Goal: Transaction & Acquisition: Purchase product/service

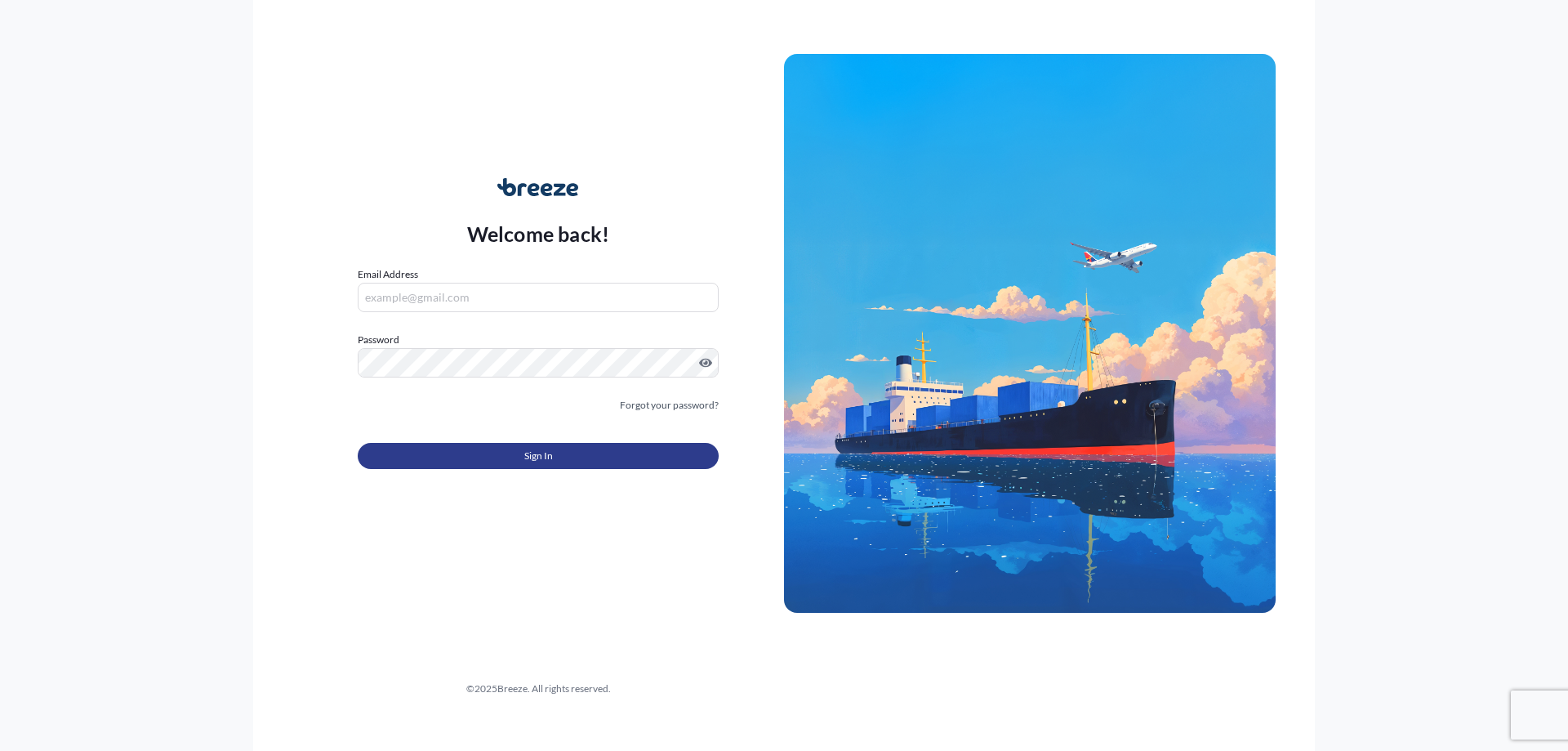
type input "[EMAIL_ADDRESS][DOMAIN_NAME]"
click at [614, 453] on button "Sign In" at bounding box center [538, 455] width 361 height 26
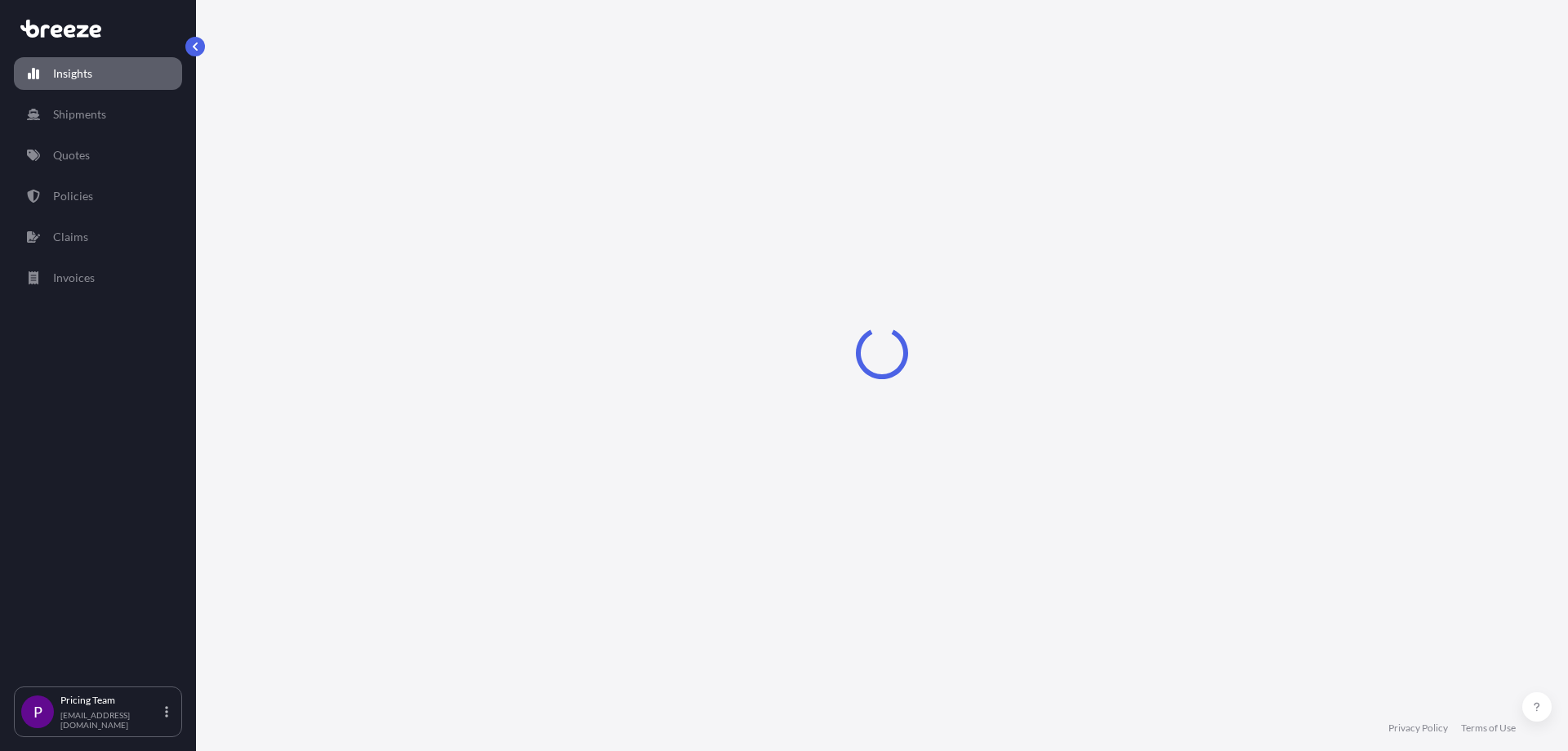
select select "2025"
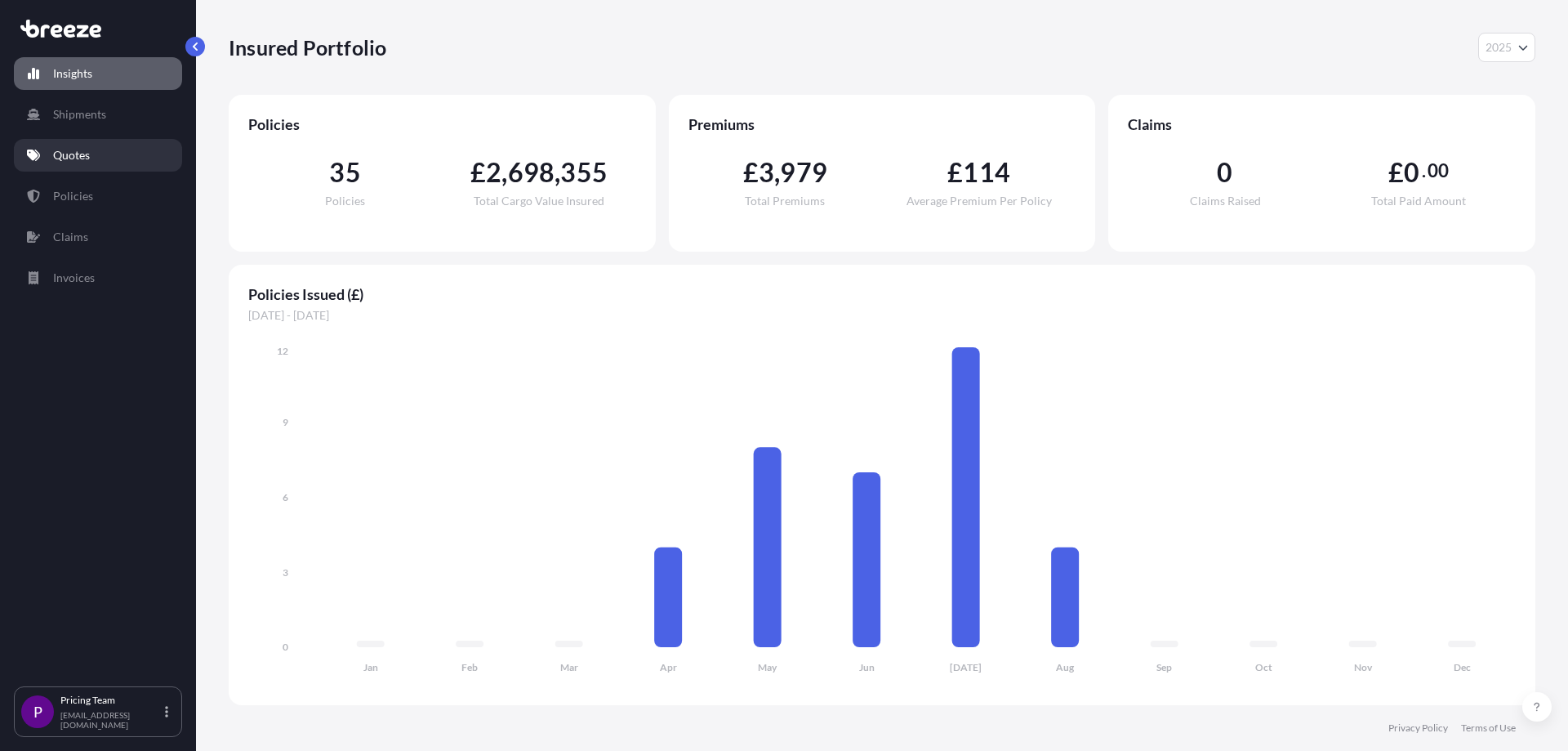
click at [75, 150] on p "Quotes" at bounding box center [71, 155] width 37 height 16
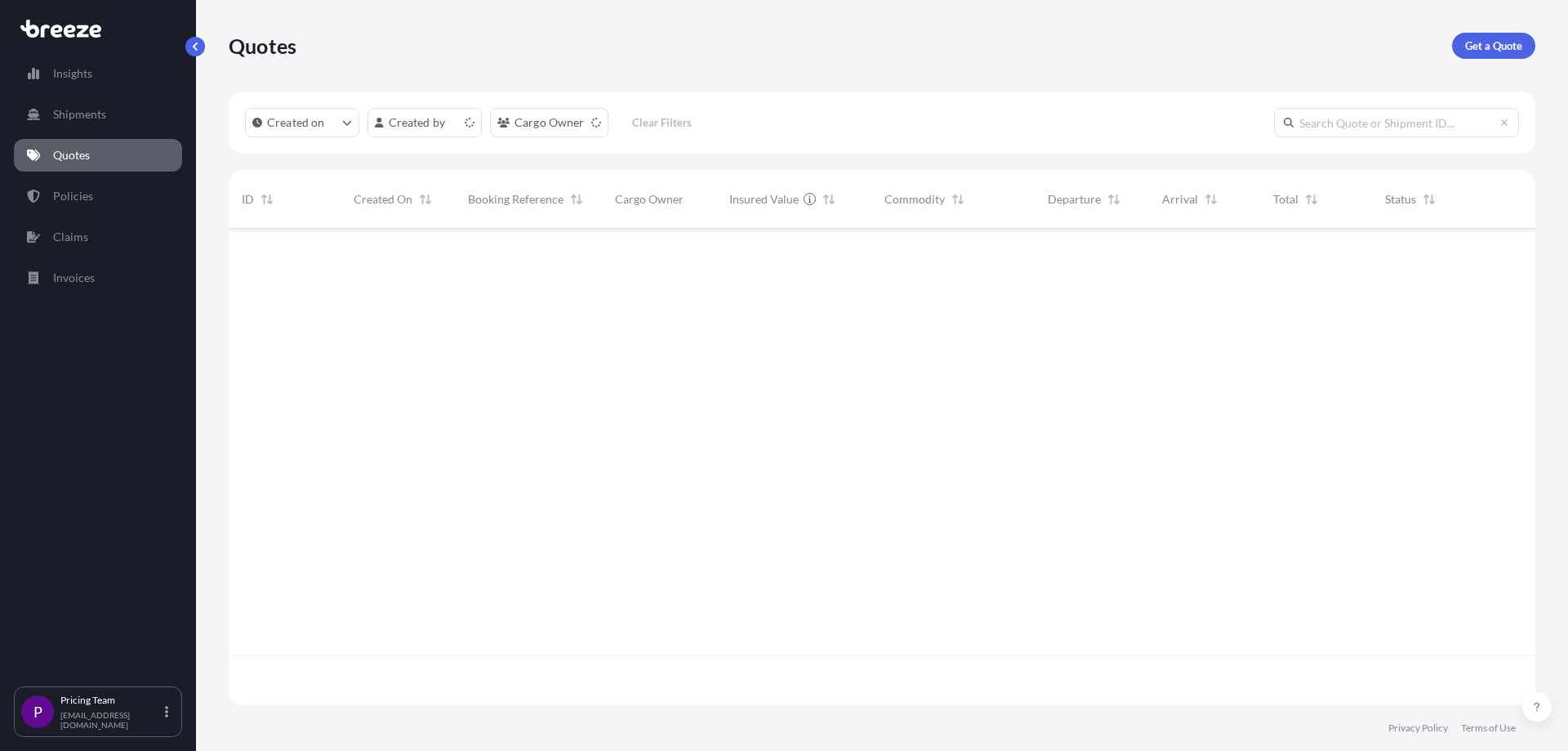
scroll to position [472, 1294]
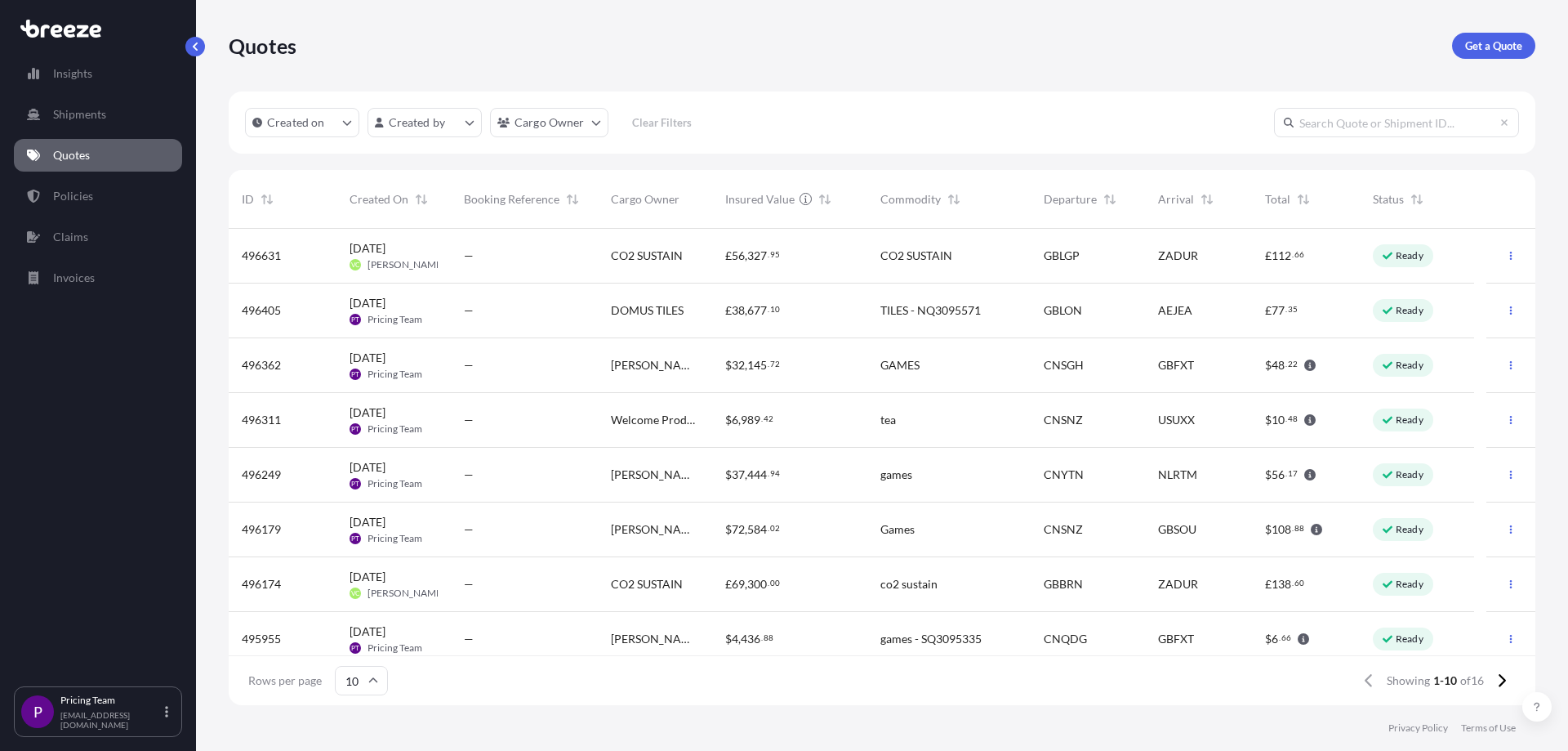
click at [1483, 44] on p "Get a Quote" at bounding box center [1493, 46] width 57 height 16
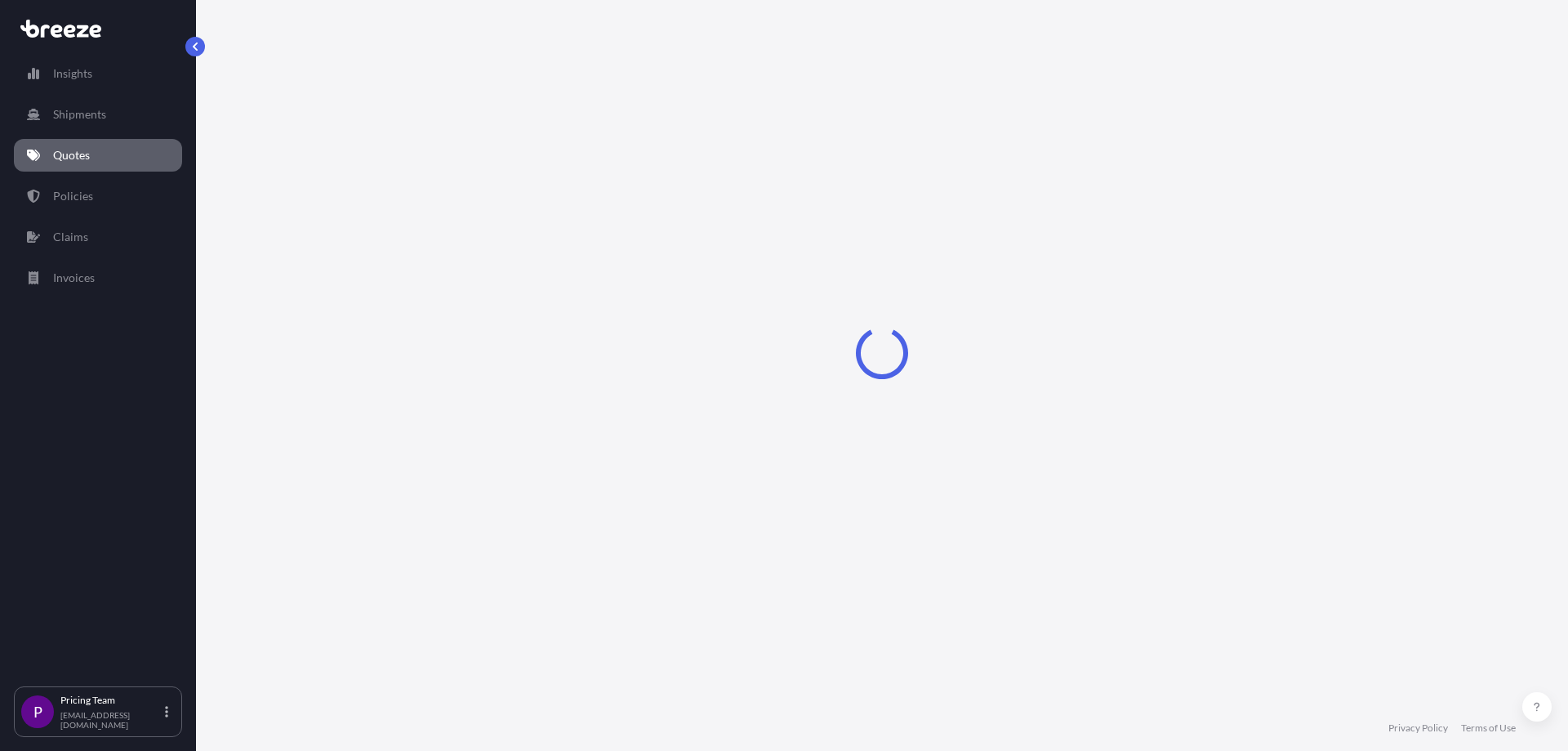
select select "Road"
select select "Sea"
select select "1"
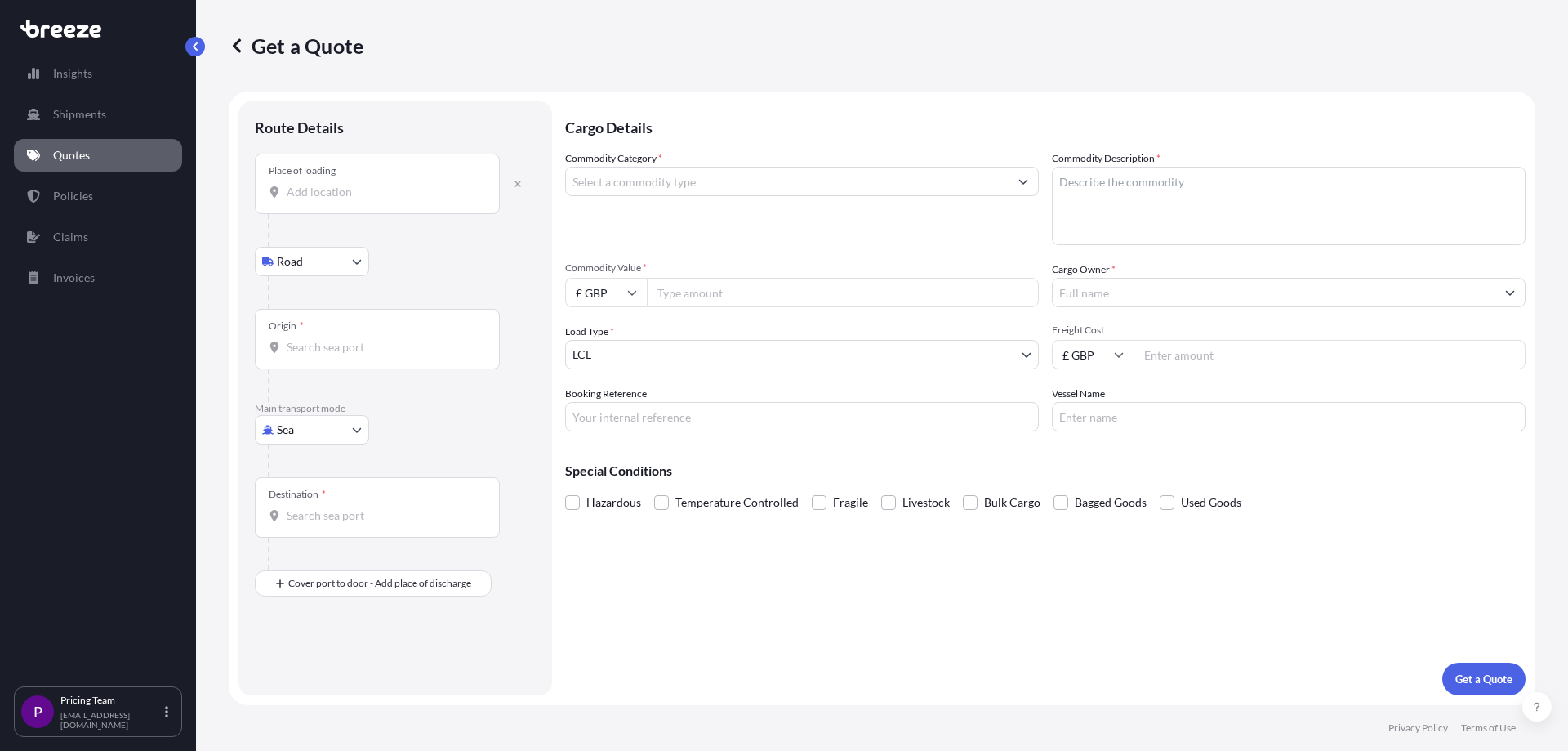
click at [348, 201] on div "Place of loading" at bounding box center [377, 184] width 245 height 61
click at [348, 201] on input "Place of loading" at bounding box center [383, 191] width 193 height 16
type input "[PERSON_NAME] HU15, [GEOGRAPHIC_DATA]"
click at [339, 264] on body "Insights Shipments Quotes Policies Claims Invoices P Pricing Team [EMAIL_ADDRES…" at bounding box center [784, 376] width 1568 height 751
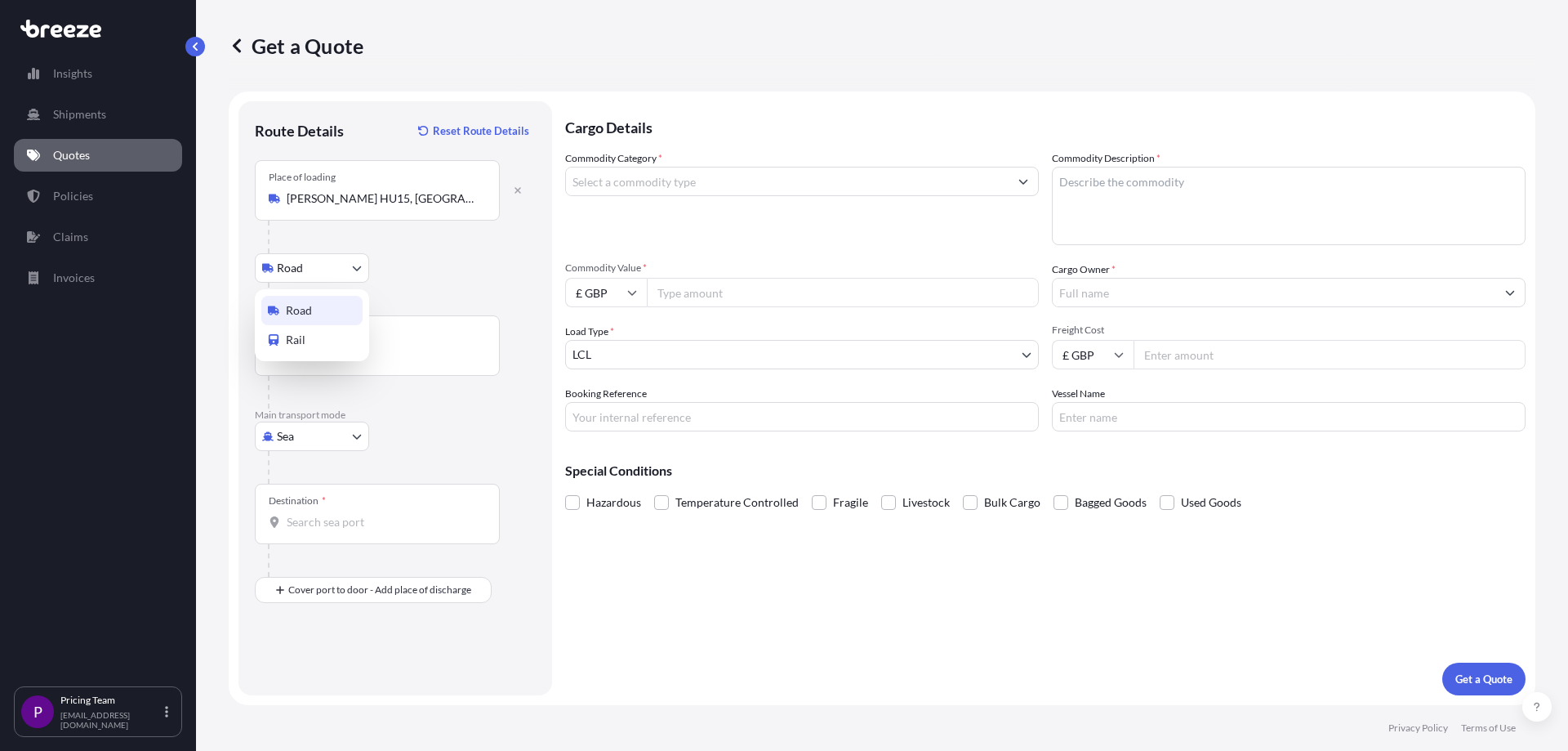
click at [310, 308] on span "Road" at bounding box center [298, 310] width 26 height 16
click at [357, 276] on body "Insights Shipments Quotes Policies Claims Invoices P Pricing Team [EMAIL_ADDRES…" at bounding box center [784, 376] width 1568 height 751
click at [621, 186] on input "Commodity Category *" at bounding box center [787, 181] width 443 height 29
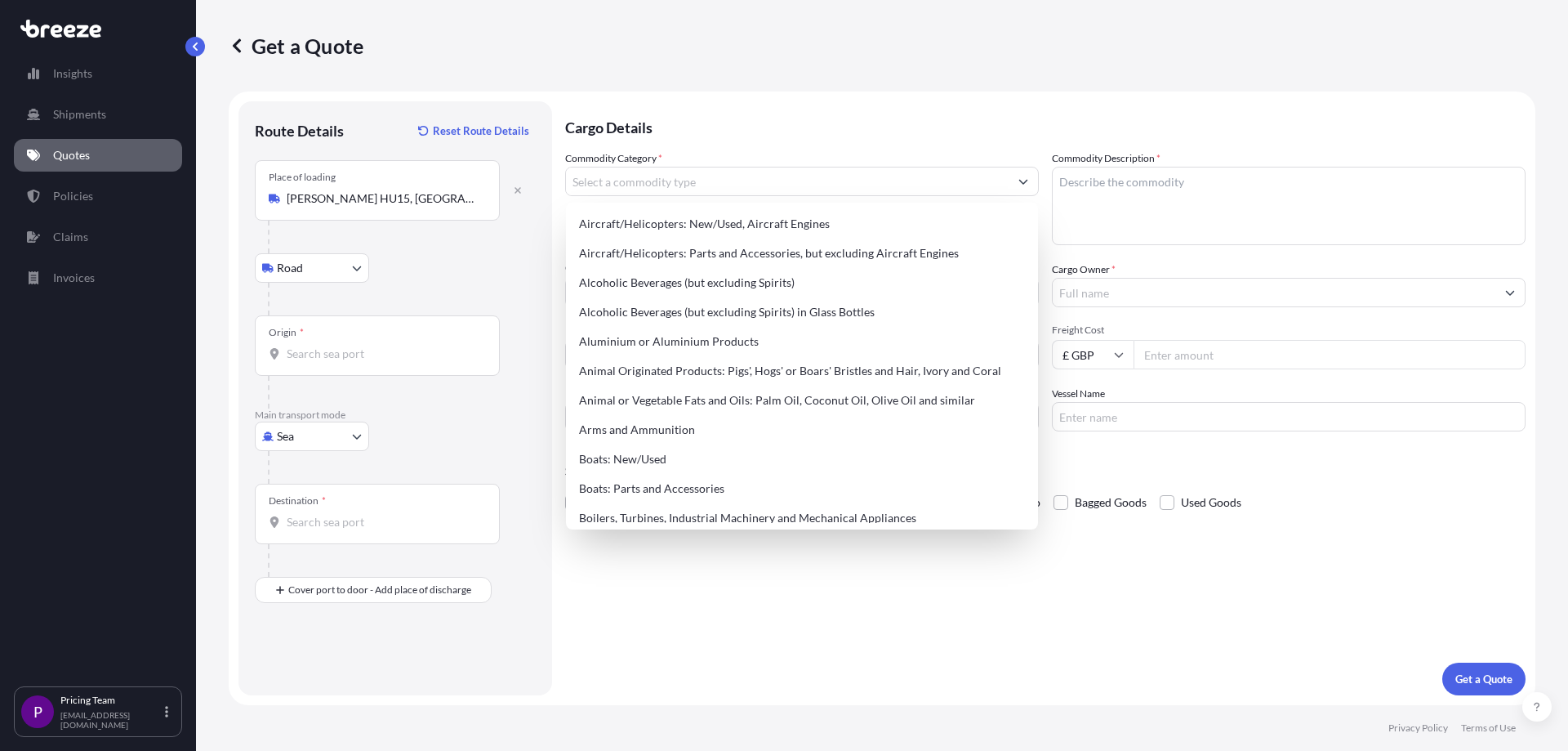
click at [682, 602] on div "Cargo Details Commodity Category * Commodity Description * Commodity Value * £ …" at bounding box center [1045, 398] width 960 height 594
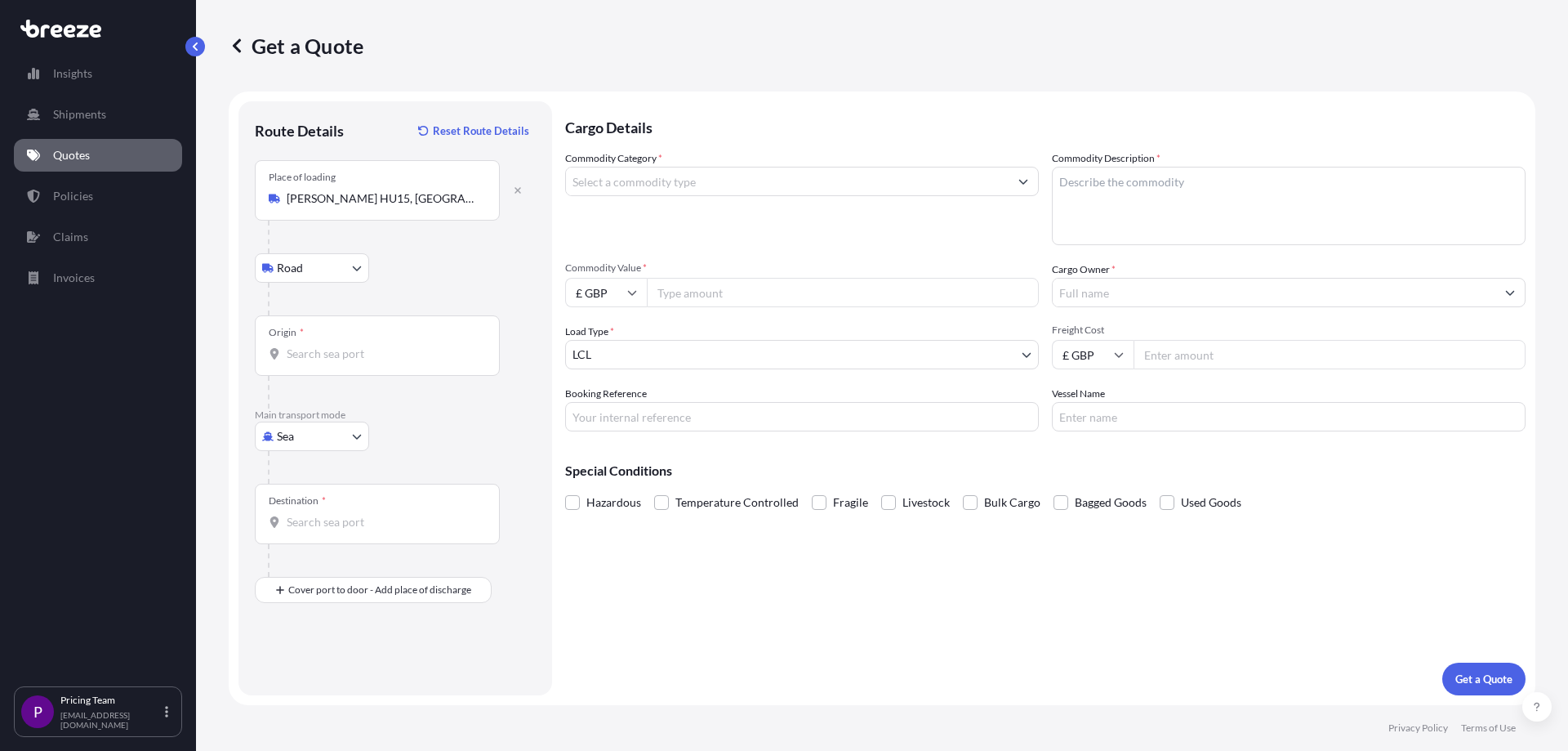
click at [612, 187] on input "Commodity Category *" at bounding box center [787, 181] width 443 height 29
click at [1128, 194] on textarea "Commodity Description *" at bounding box center [1289, 205] width 473 height 78
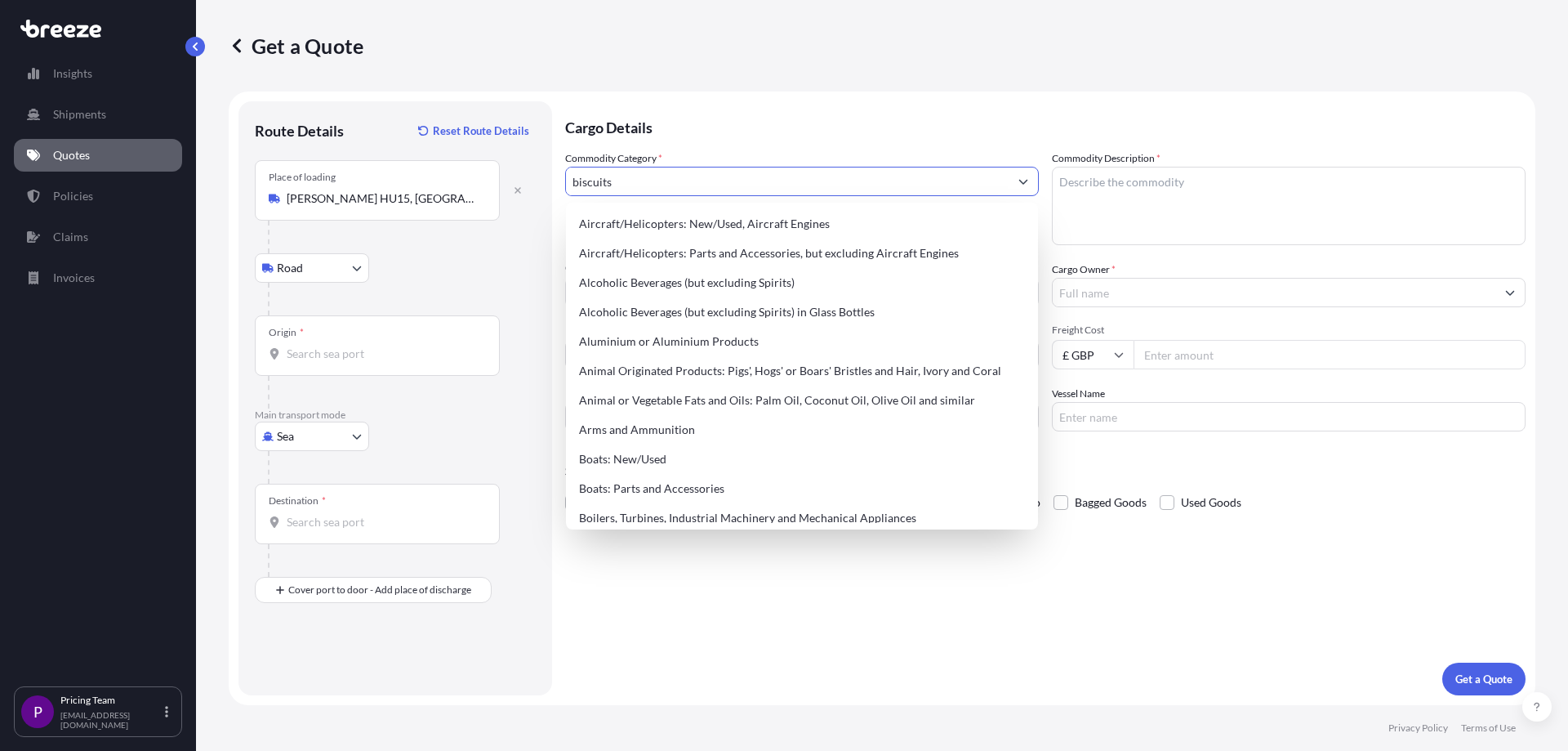
drag, startPoint x: 708, startPoint y: 180, endPoint x: 629, endPoint y: 180, distance: 79.0
click at [629, 180] on input "biscuits" at bounding box center [787, 181] width 443 height 29
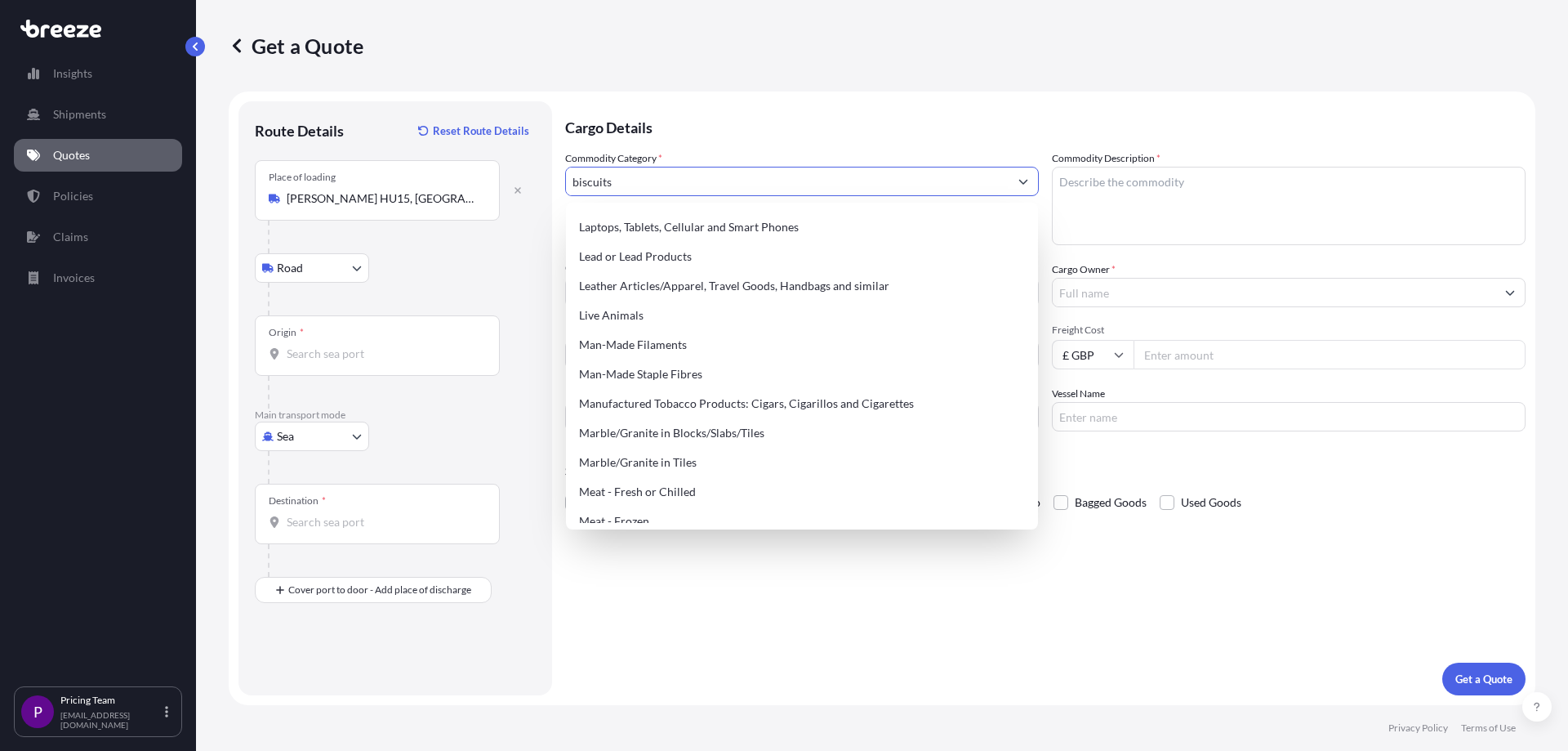
scroll to position [2205, 0]
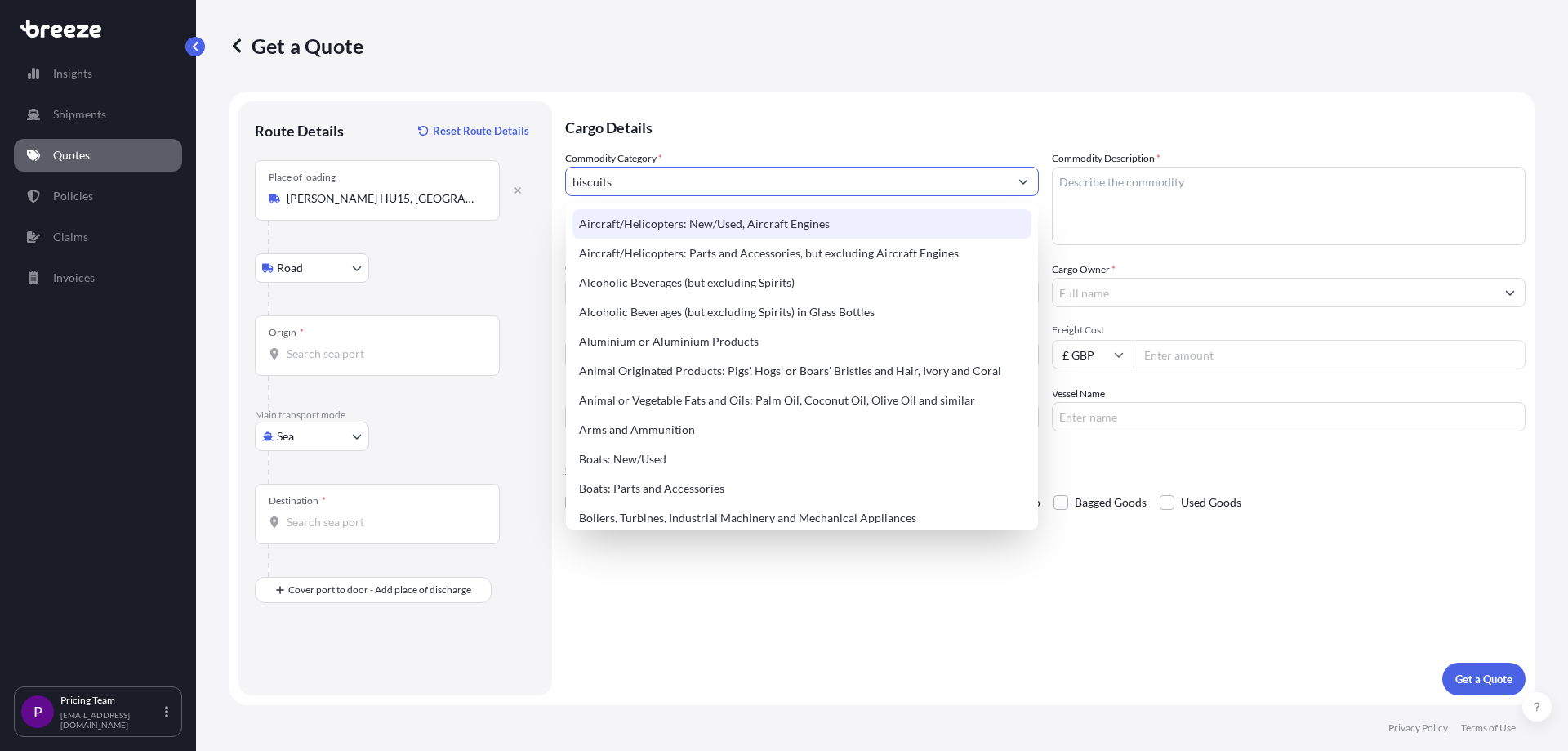
drag, startPoint x: 635, startPoint y: 174, endPoint x: 491, endPoint y: 170, distance: 144.1
click at [491, 170] on form "Route Details Reset Route Details Place of loading [PERSON_NAME] HU15, UK Road …" at bounding box center [882, 397] width 1307 height 613
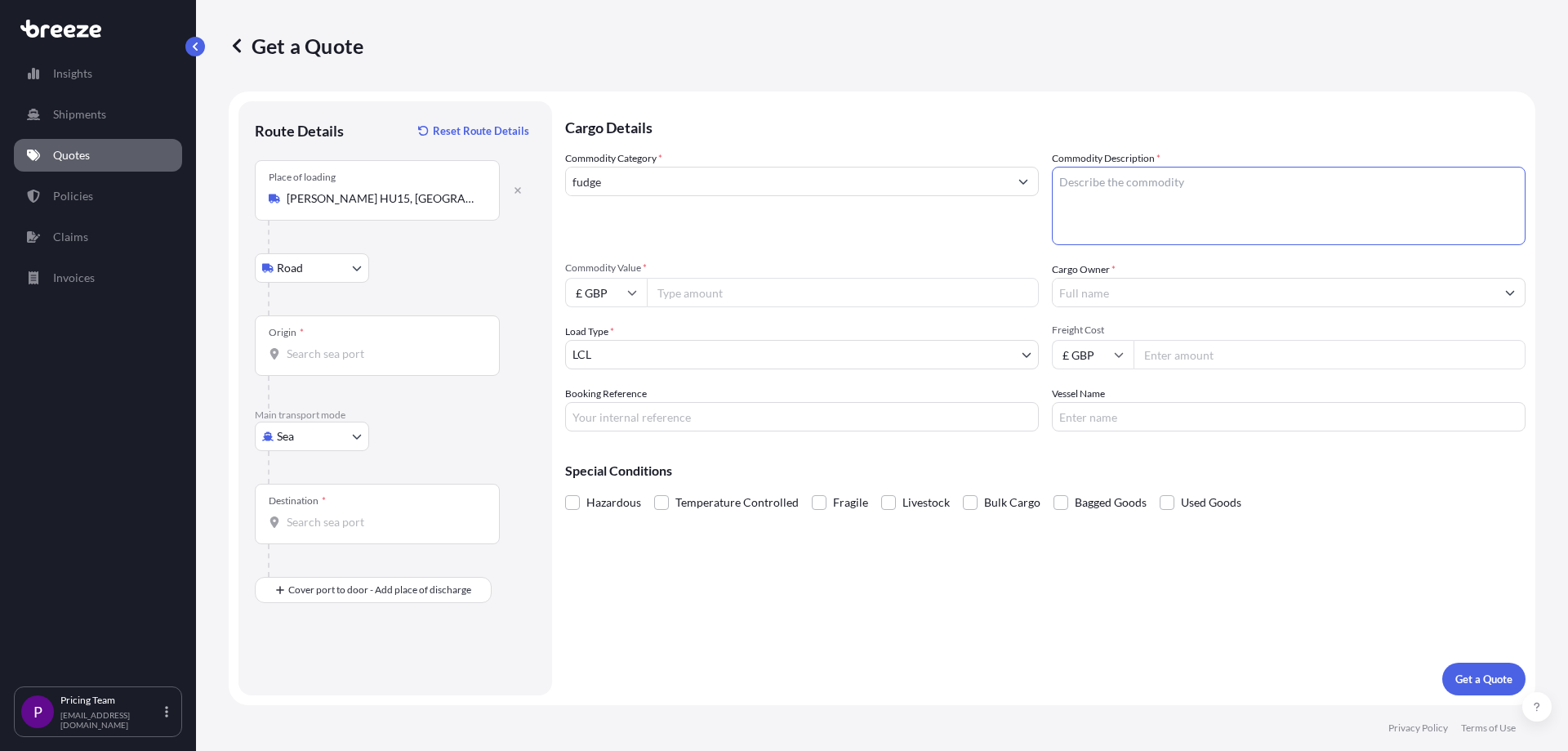
click at [1136, 204] on textarea "Commodity Description *" at bounding box center [1289, 205] width 473 height 78
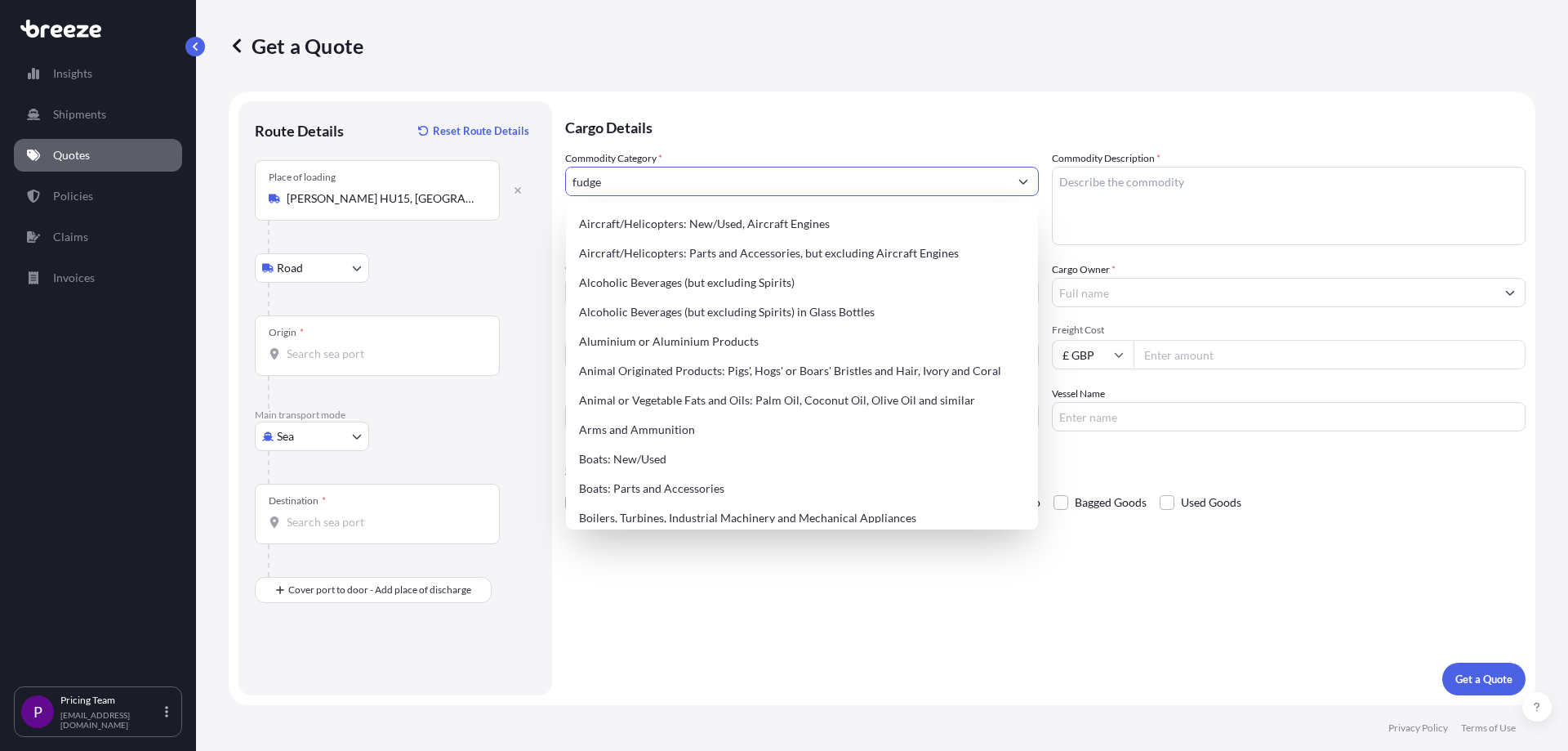
drag, startPoint x: 609, startPoint y: 183, endPoint x: 432, endPoint y: 168, distance: 177.6
click at [432, 168] on form "Route Details Reset Route Details Place of loading [PERSON_NAME] HU15, UK Road …" at bounding box center [882, 397] width 1307 height 613
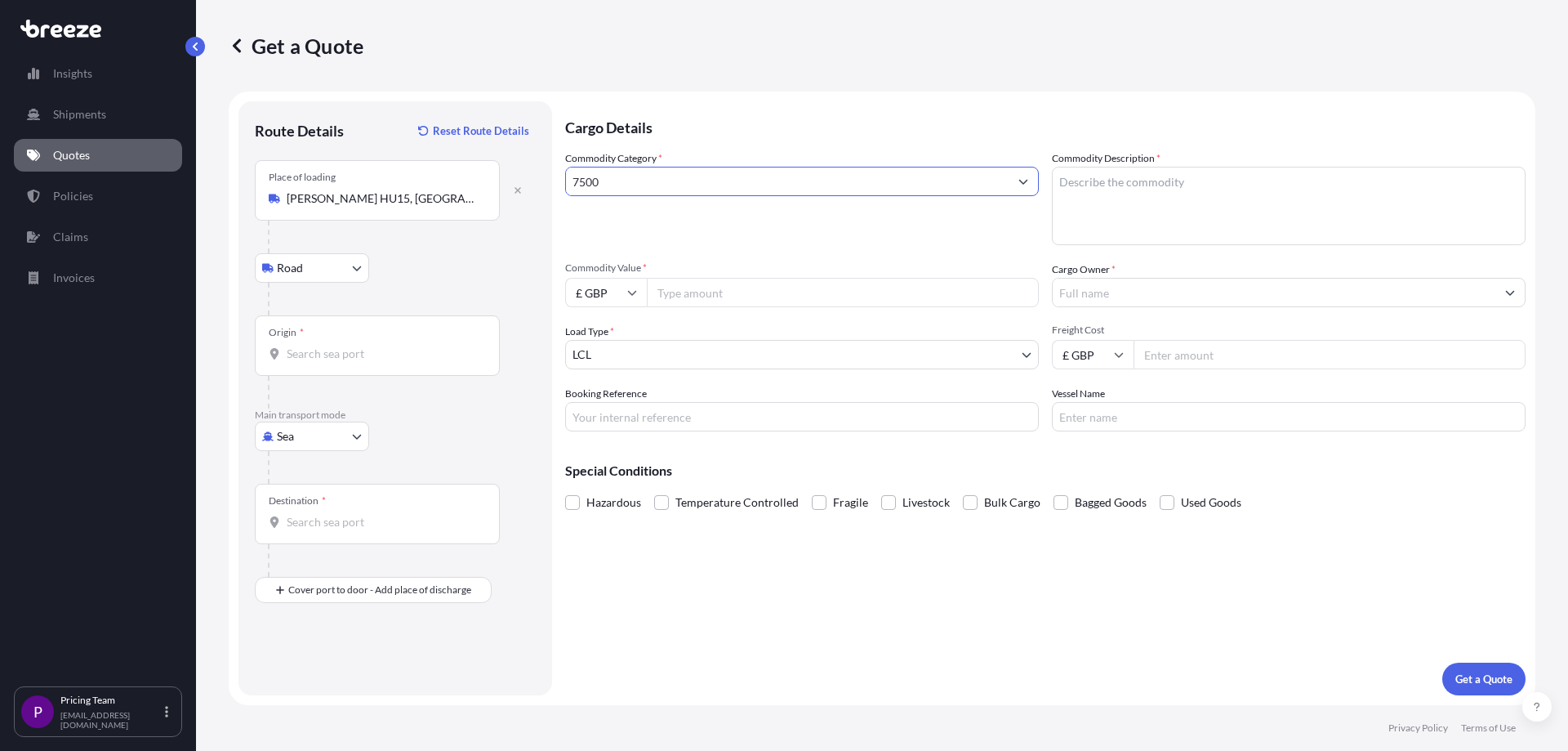
type input "7500"
click at [779, 213] on div "Commodity Category * 7500" at bounding box center [802, 198] width 473 height 95
click at [1222, 215] on textarea "Commodity Description *" at bounding box center [1289, 205] width 473 height 78
click at [1070, 184] on textarea "Fuge and biscuits" at bounding box center [1289, 205] width 473 height 78
type textarea "Fudge and biscuits"
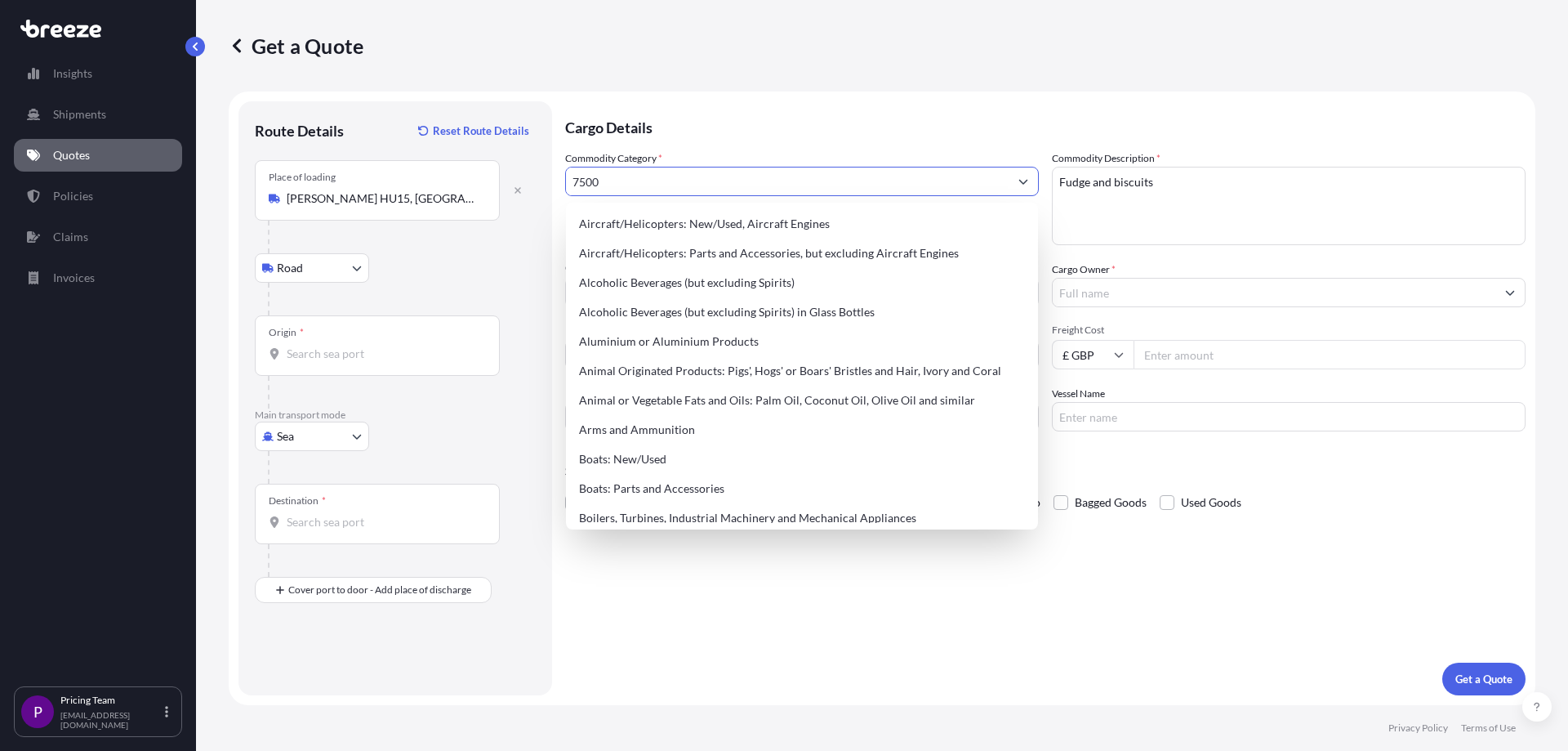
drag, startPoint x: 579, startPoint y: 180, endPoint x: 485, endPoint y: 177, distance: 94.0
click at [485, 177] on form "Route Details Reset Route Details Place of loading [PERSON_NAME] HU15, UK Road …" at bounding box center [882, 397] width 1307 height 613
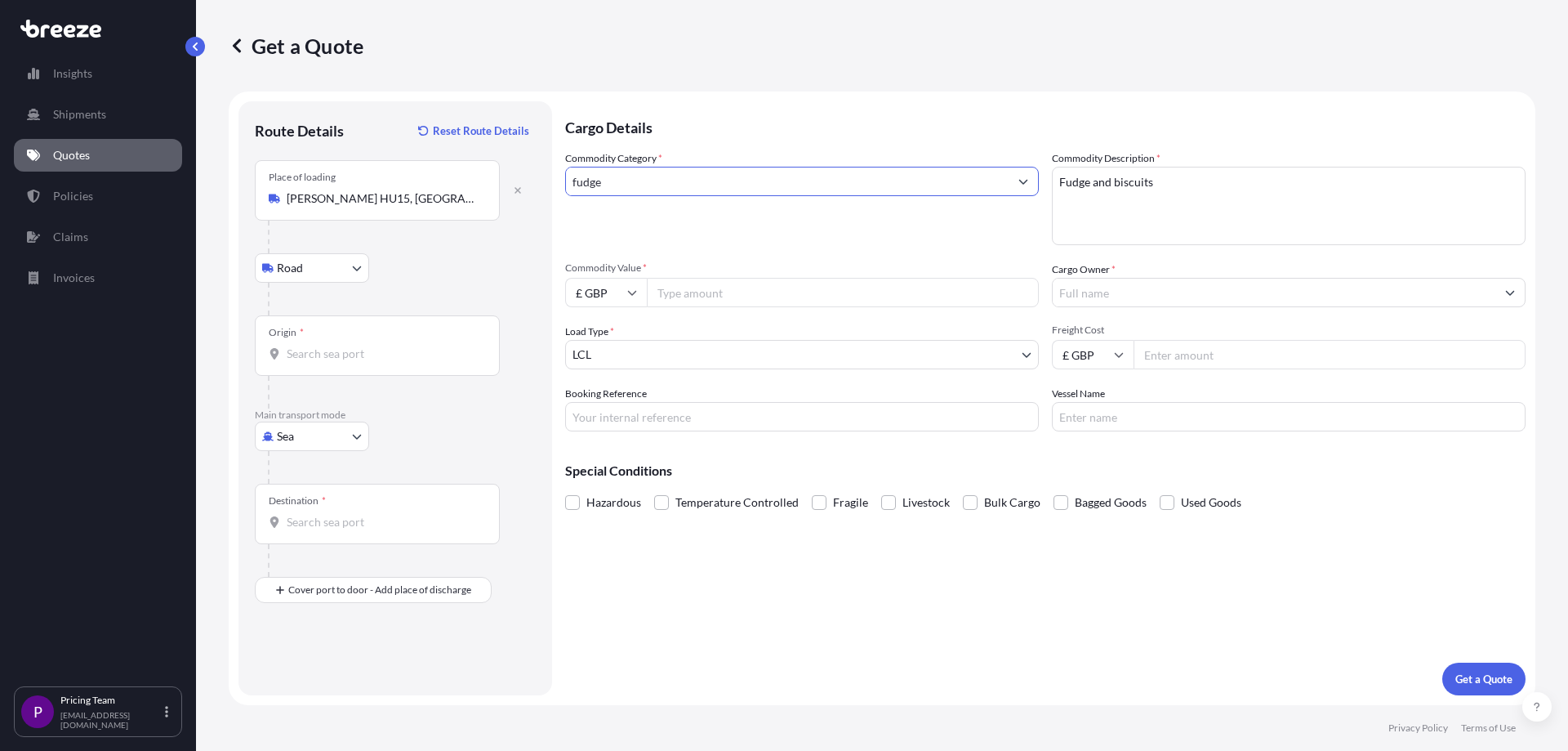
click at [1023, 181] on icon "Show suggestions" at bounding box center [1023, 182] width 10 height 10
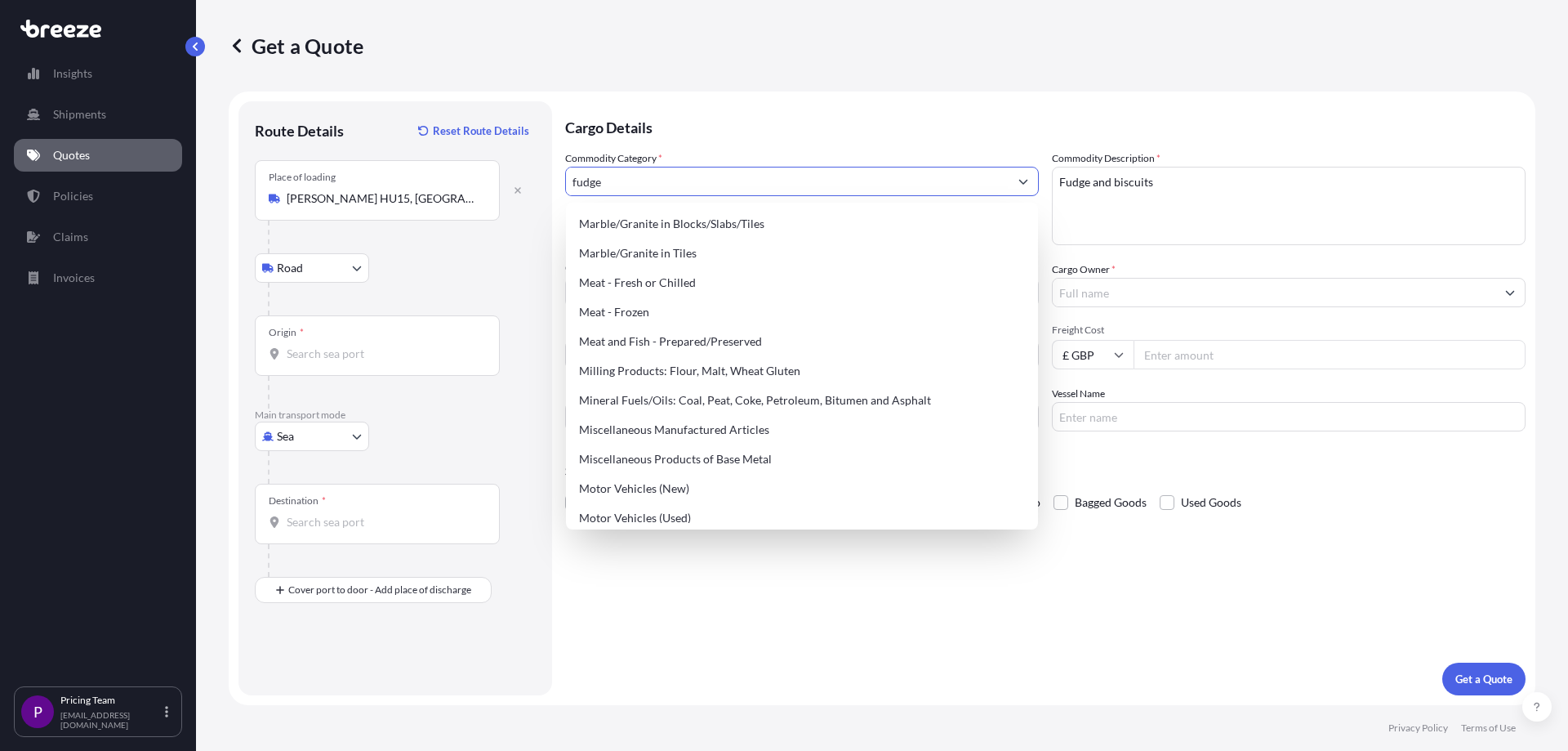
scroll to position [1924, 0]
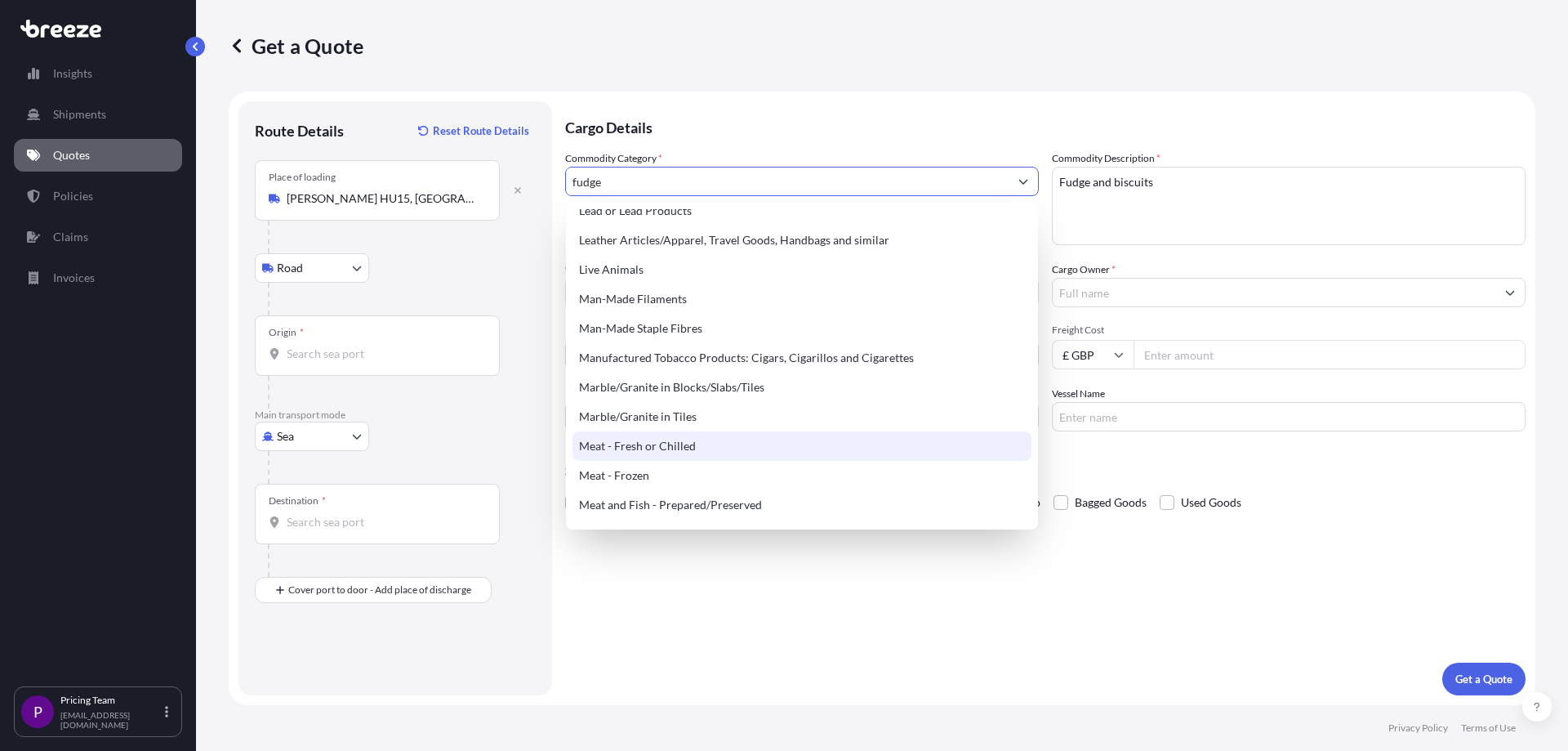
type input "fudge"
click at [1102, 543] on div "Cargo Details Commodity Category * fudge Commodity Description * Fudge and bisc…" at bounding box center [1045, 398] width 960 height 594
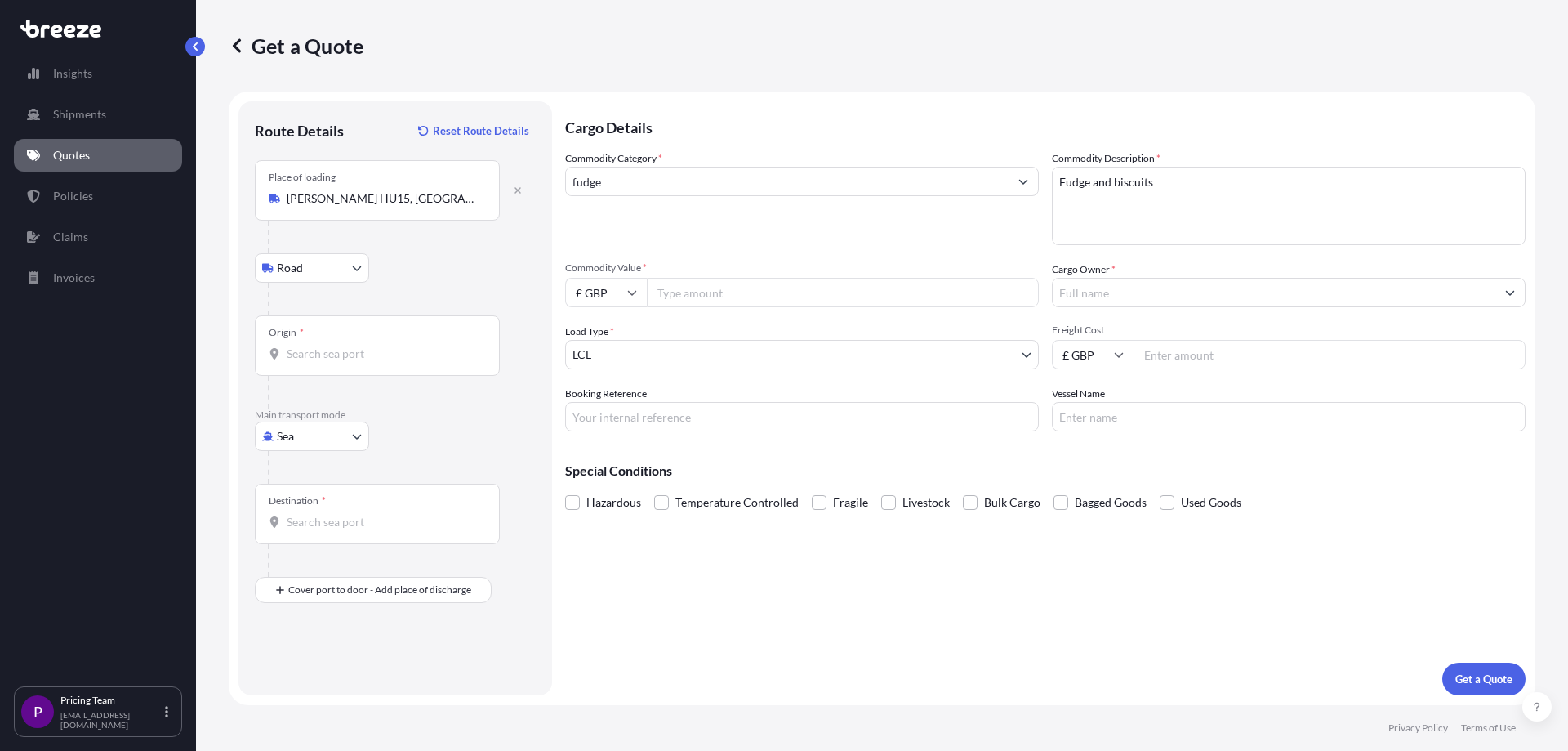
click at [740, 302] on input "Commodity Value *" at bounding box center [842, 292] width 392 height 29
type input "20.000"
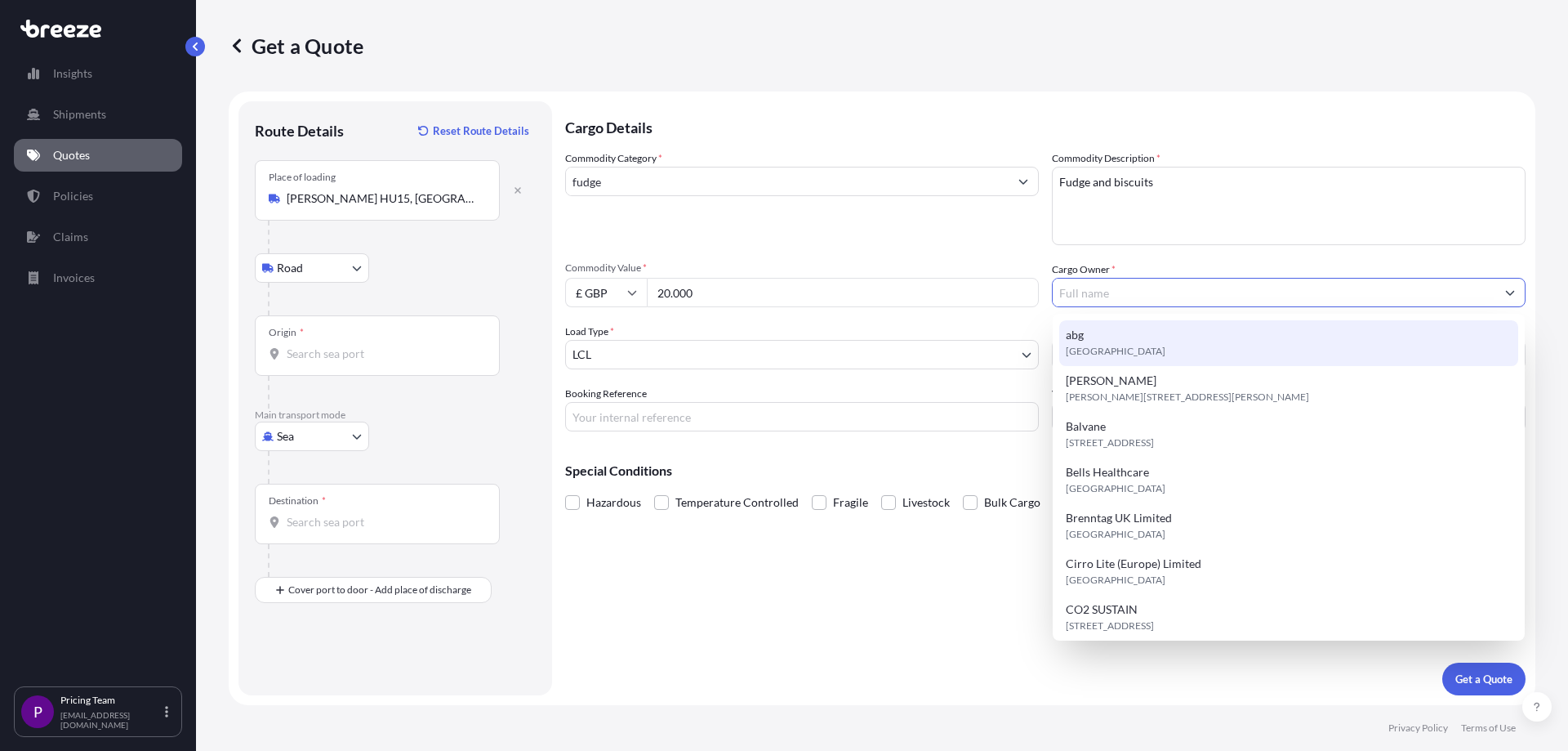
click at [1082, 288] on input "Cargo Owner *" at bounding box center [1273, 292] width 443 height 29
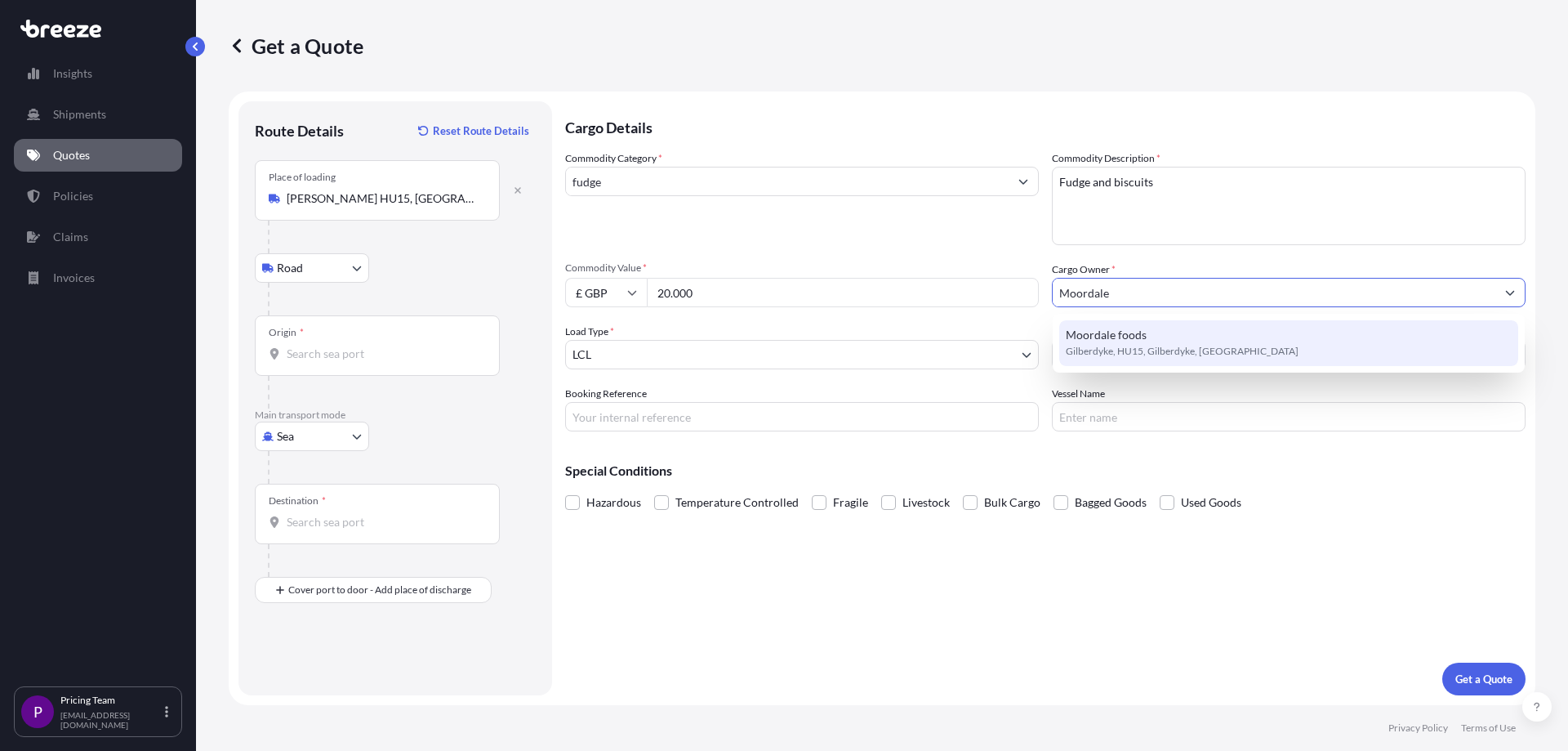
click at [1094, 354] on span "Gilberdyke, HU15, Gilberdyke, [GEOGRAPHIC_DATA]" at bounding box center [1181, 351] width 233 height 16
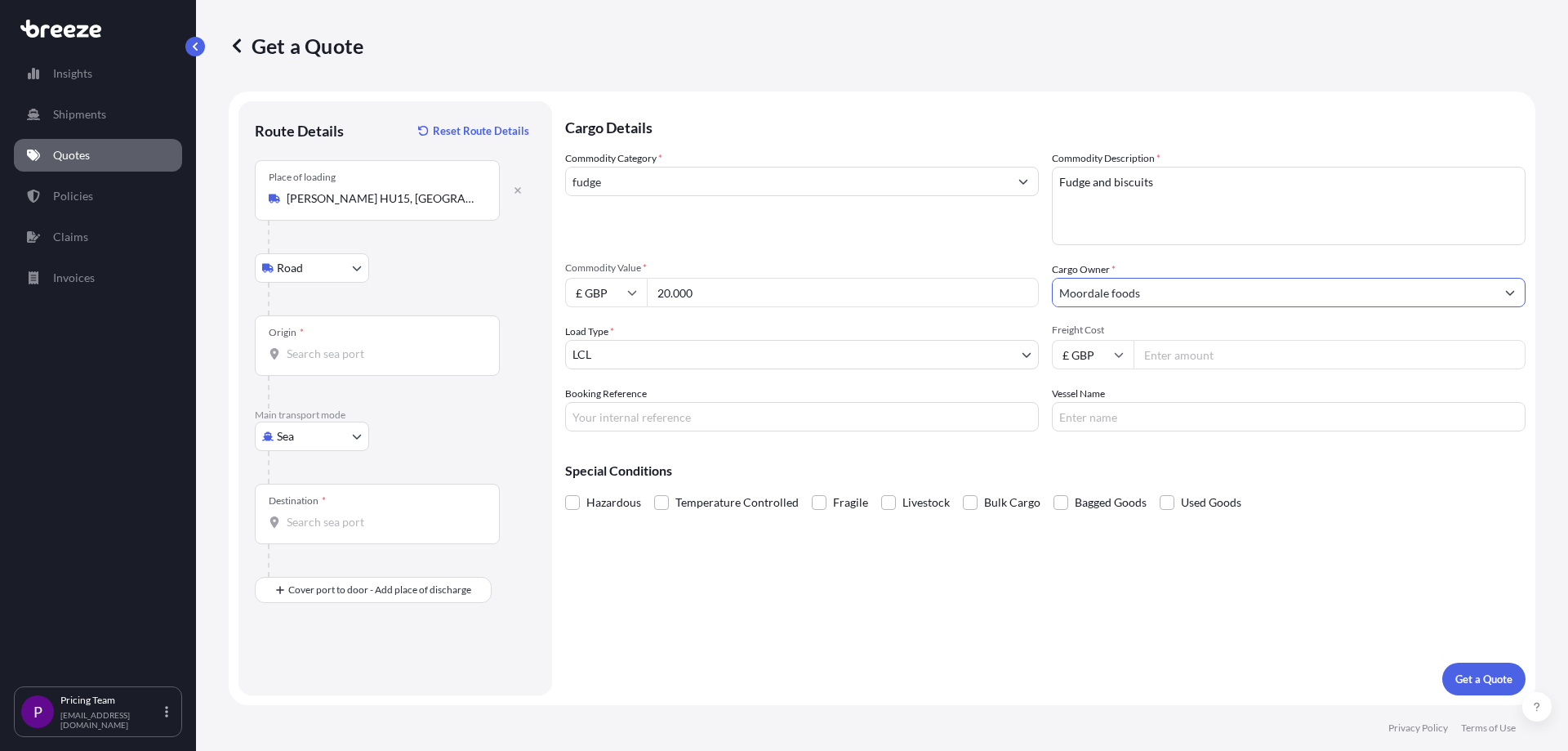
type input "Moordale foods"
click at [674, 294] on input "20.000" at bounding box center [842, 292] width 392 height 29
type input "20000"
click at [689, 354] on body "Insights Shipments Quotes Policies Claims Invoices P Pricing Team [EMAIL_ADDRES…" at bounding box center [784, 376] width 1568 height 751
click at [355, 437] on body "Insights Shipments Quotes Policies Claims Invoices P Pricing Team [EMAIL_ADDRES…" at bounding box center [784, 376] width 1568 height 751
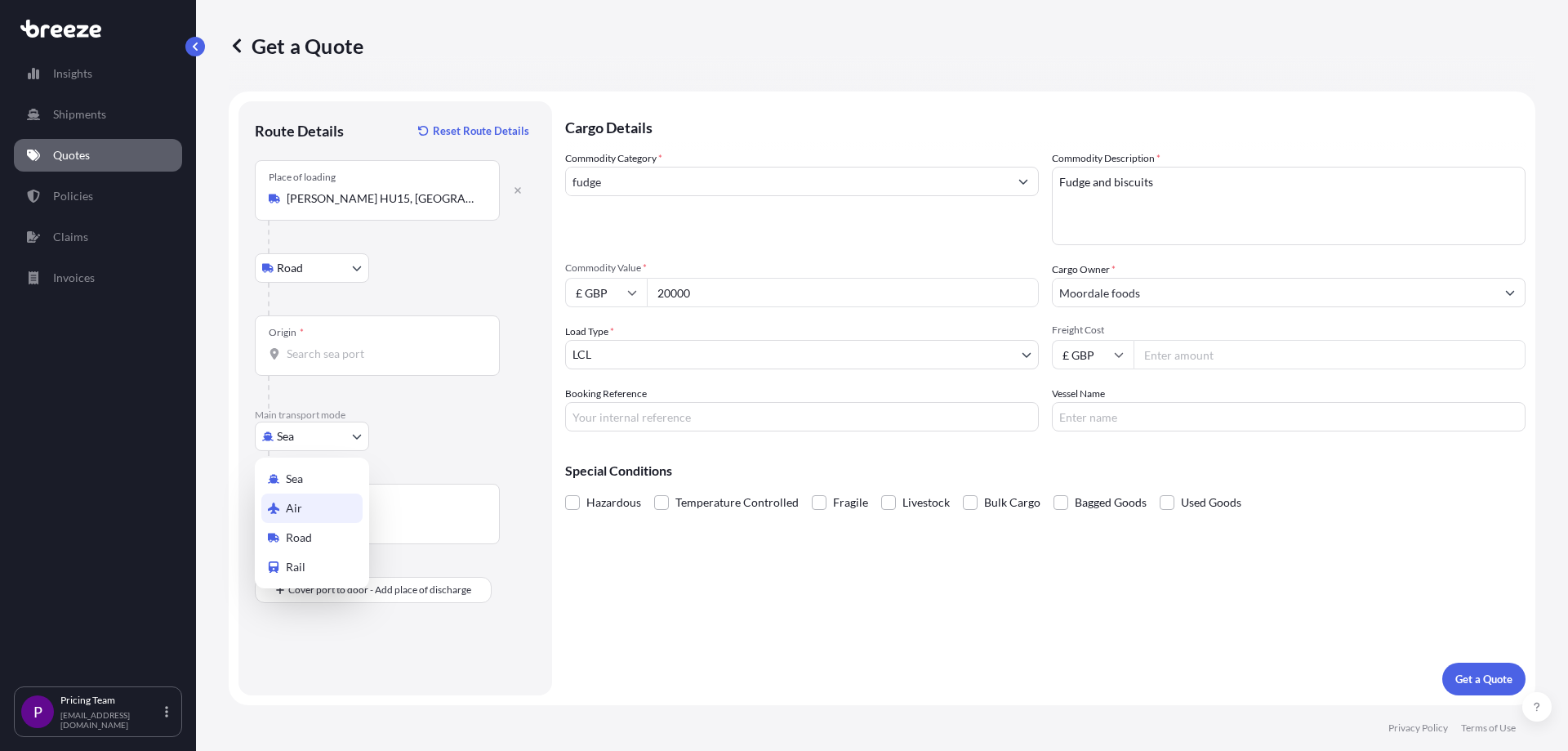
click at [285, 507] on div "Air" at bounding box center [312, 508] width 102 height 29
select select "Air"
click at [1145, 348] on input "Freight Cost" at bounding box center [1329, 354] width 392 height 29
type input "2400.00"
click at [606, 414] on input "Booking Reference" at bounding box center [802, 416] width 473 height 29
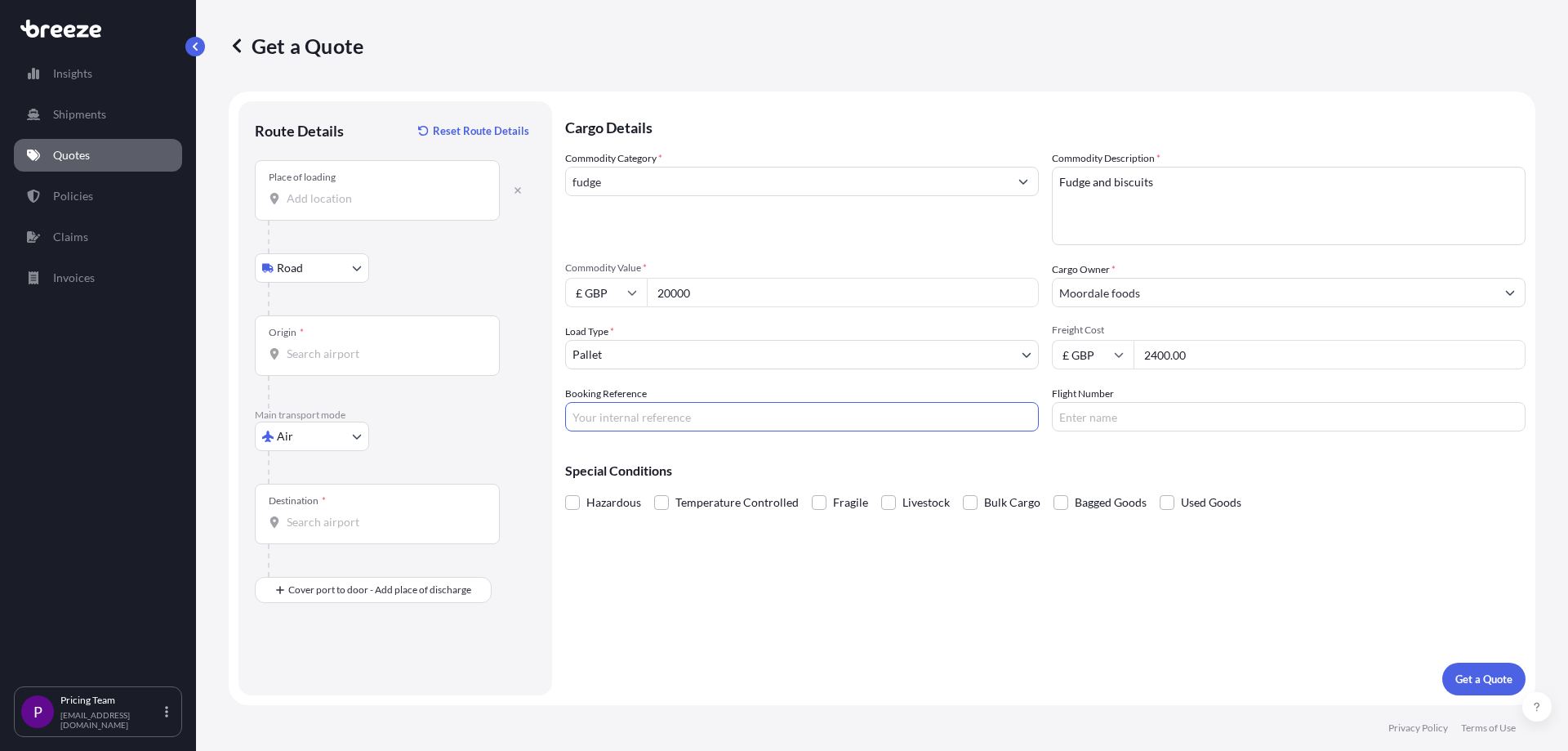
click at [331, 356] on input "Origin *" at bounding box center [383, 353] width 193 height 16
click at [320, 183] on div "Place of loading" at bounding box center [302, 178] width 67 height 13
click at [320, 190] on input "Place of loading" at bounding box center [383, 198] width 193 height 16
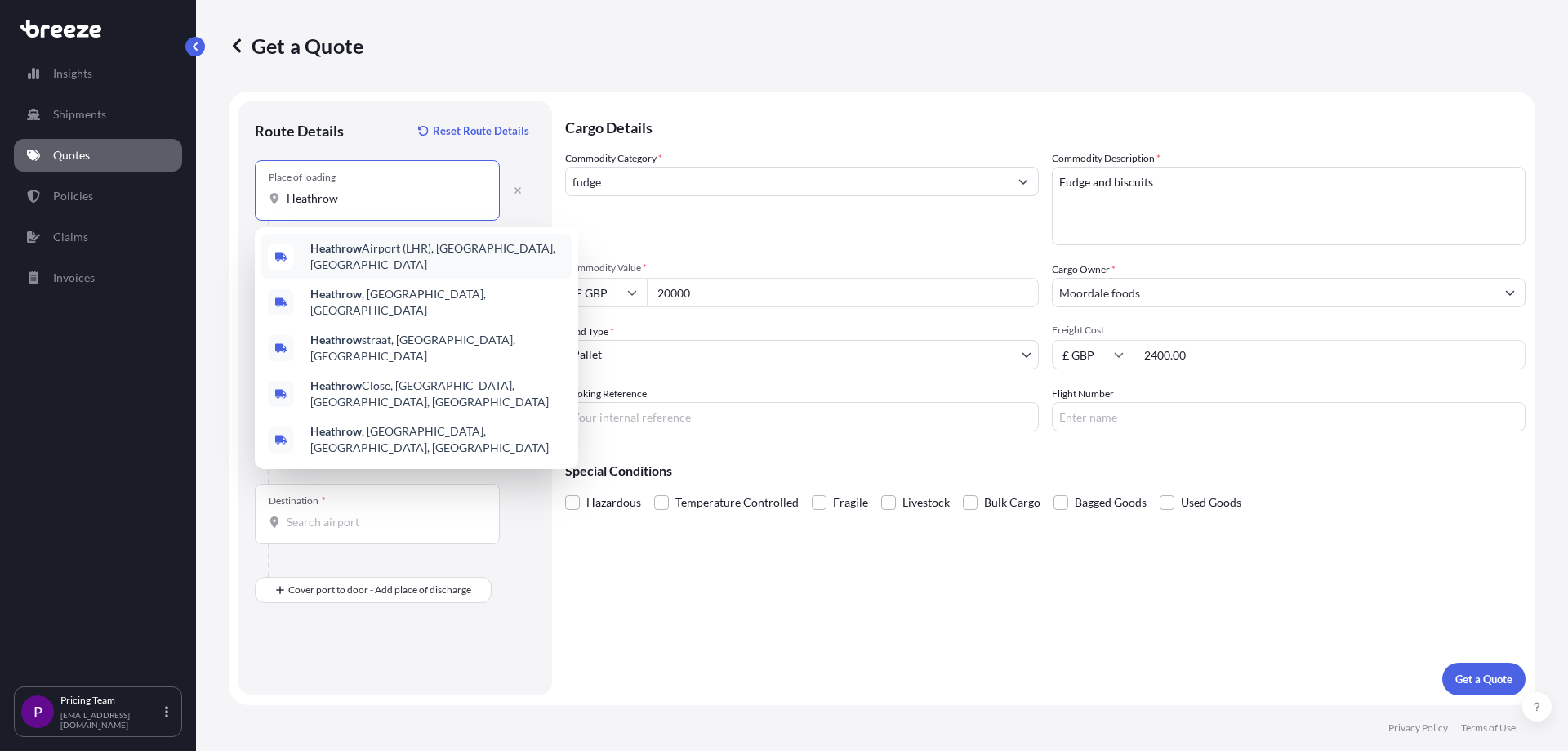
click at [338, 260] on span "[GEOGRAPHIC_DATA] (LHR), [GEOGRAPHIC_DATA], [GEOGRAPHIC_DATA]" at bounding box center [437, 257] width 255 height 32
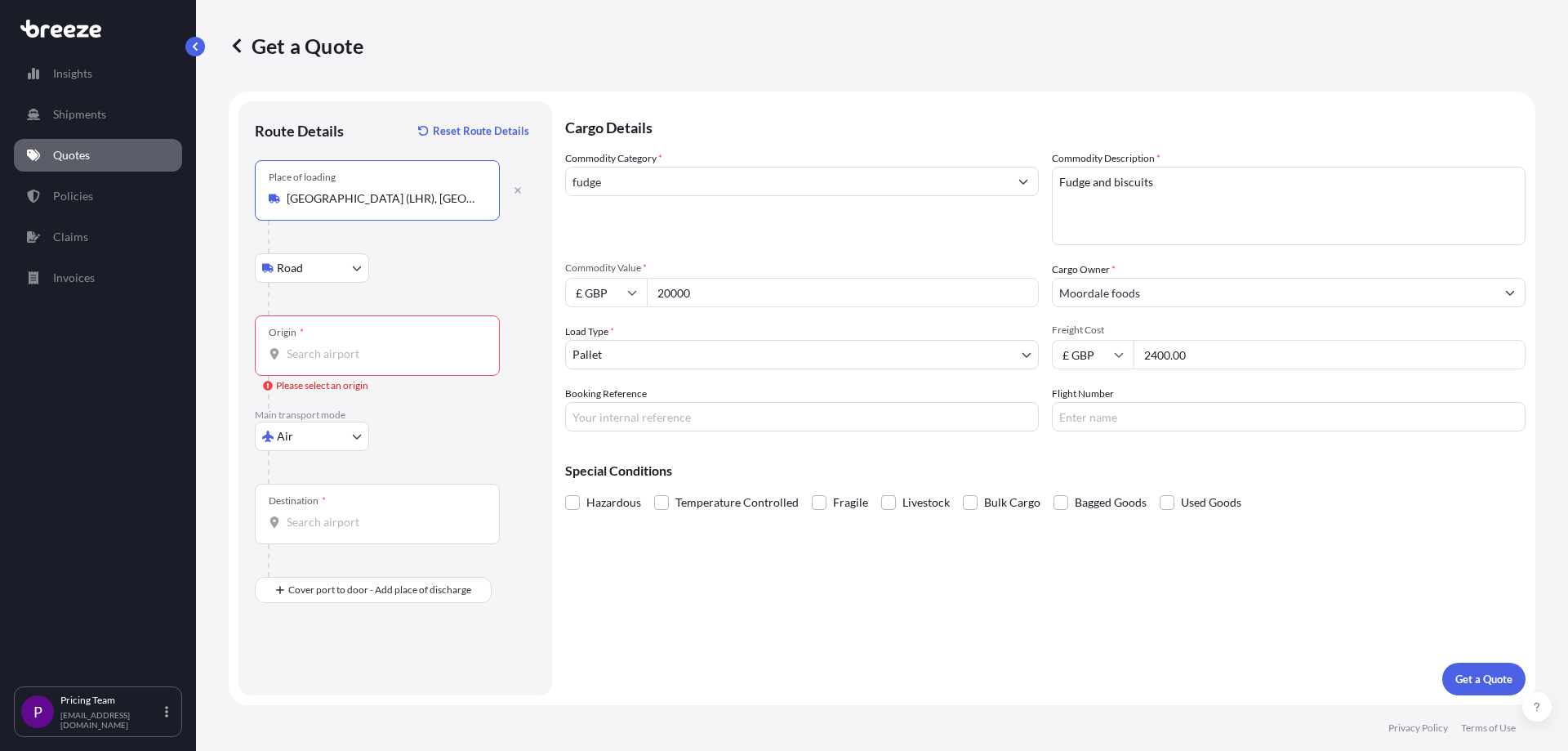
type input "[GEOGRAPHIC_DATA] (LHR), [GEOGRAPHIC_DATA], [GEOGRAPHIC_DATA]"
click at [343, 270] on body "0 options available. 5 options available. Insights Shipments Quotes Policies Cl…" at bounding box center [784, 376] width 1568 height 751
click at [377, 359] on input "Origin * Please select an origin" at bounding box center [383, 353] width 193 height 16
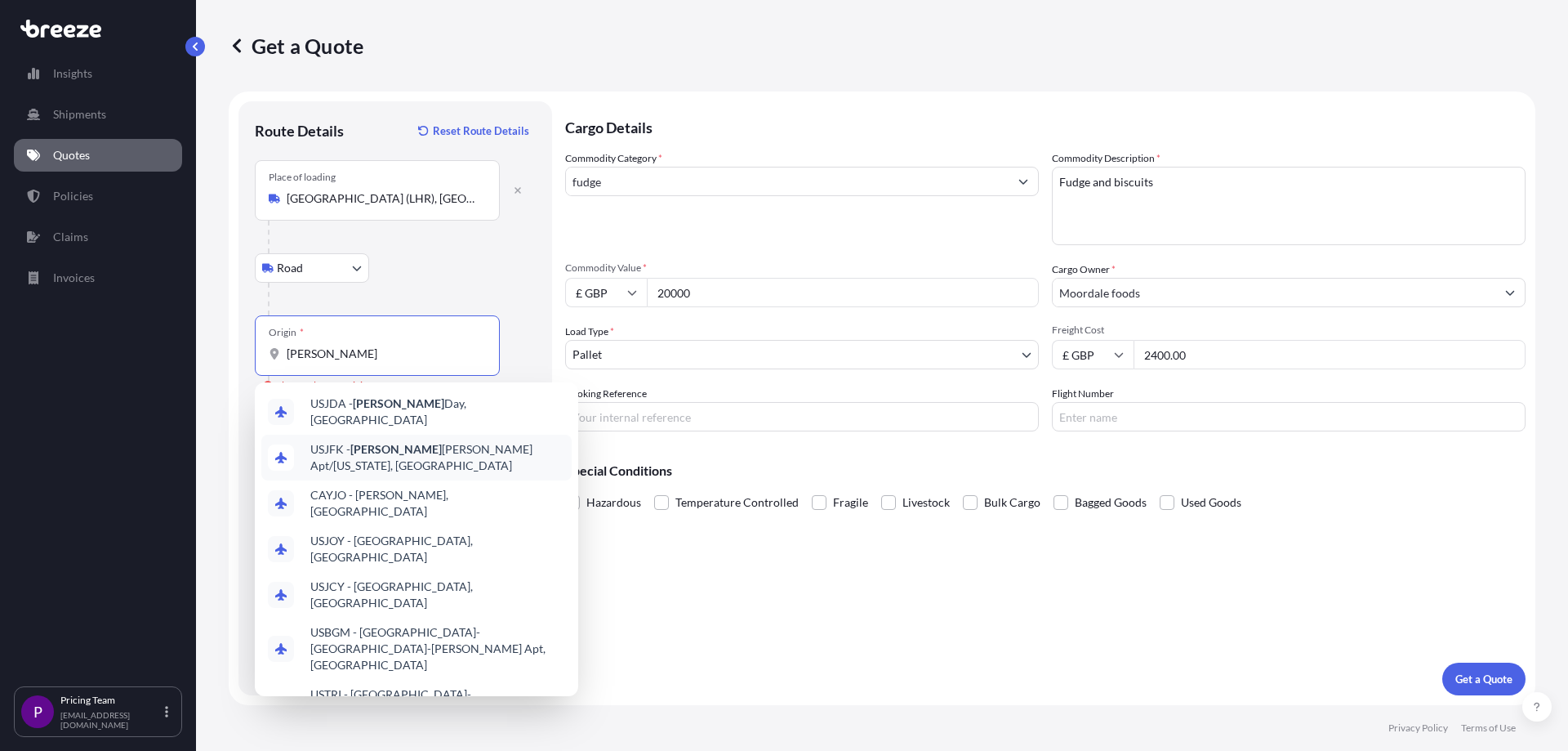
click at [394, 445] on span "USJFK - [PERSON_NAME] Apt/[US_STATE], [GEOGRAPHIC_DATA]" at bounding box center [437, 457] width 255 height 32
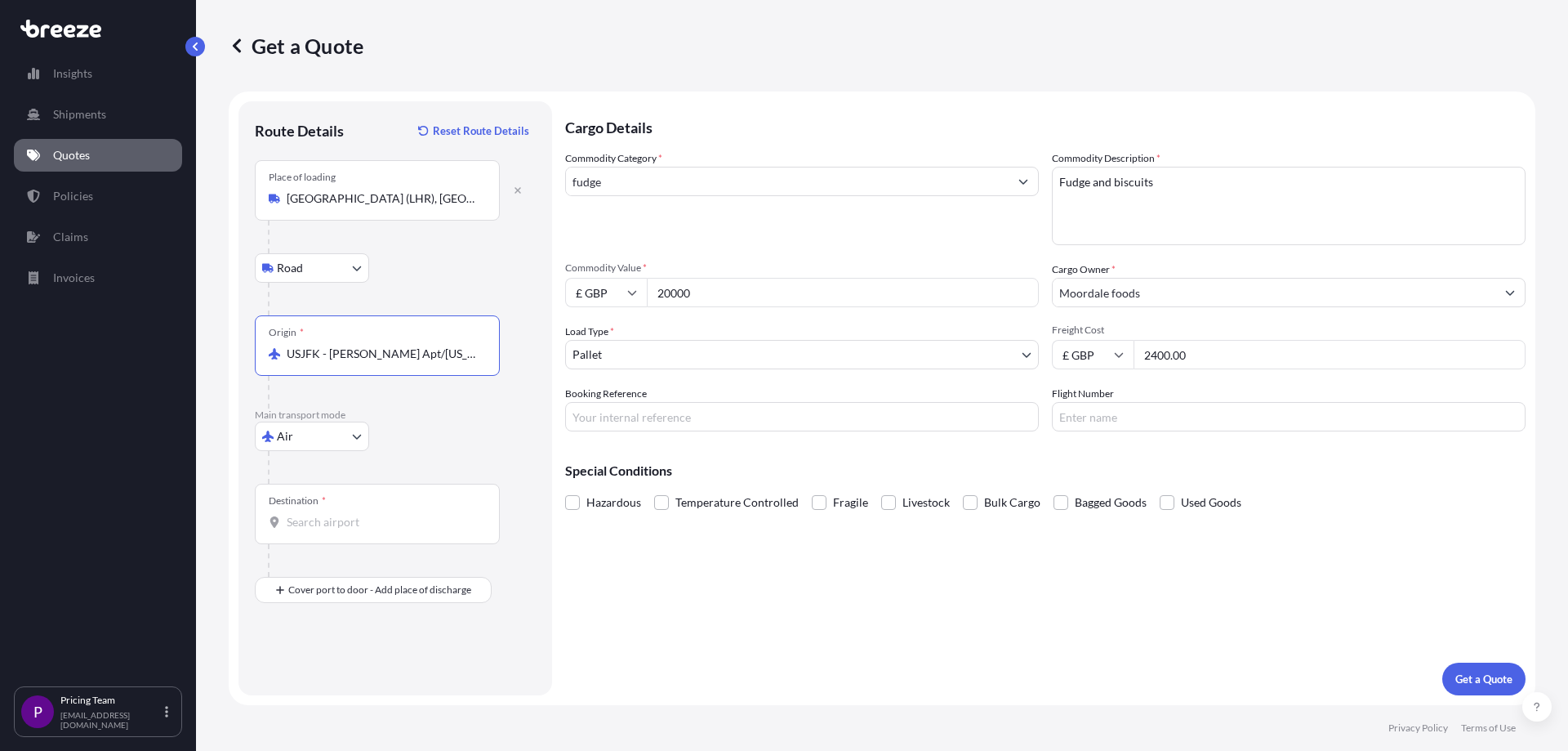
type input "USJFK - [PERSON_NAME] Apt/[US_STATE], [GEOGRAPHIC_DATA]"
click at [348, 516] on input "Destination *" at bounding box center [383, 521] width 193 height 16
type input "A"
click at [392, 586] on span "US JFK - [PERSON_NAME] Apt/[US_STATE], [GEOGRAPHIC_DATA]" at bounding box center [437, 580] width 255 height 32
type input "USJFK - [PERSON_NAME] Apt/[US_STATE], [GEOGRAPHIC_DATA]"
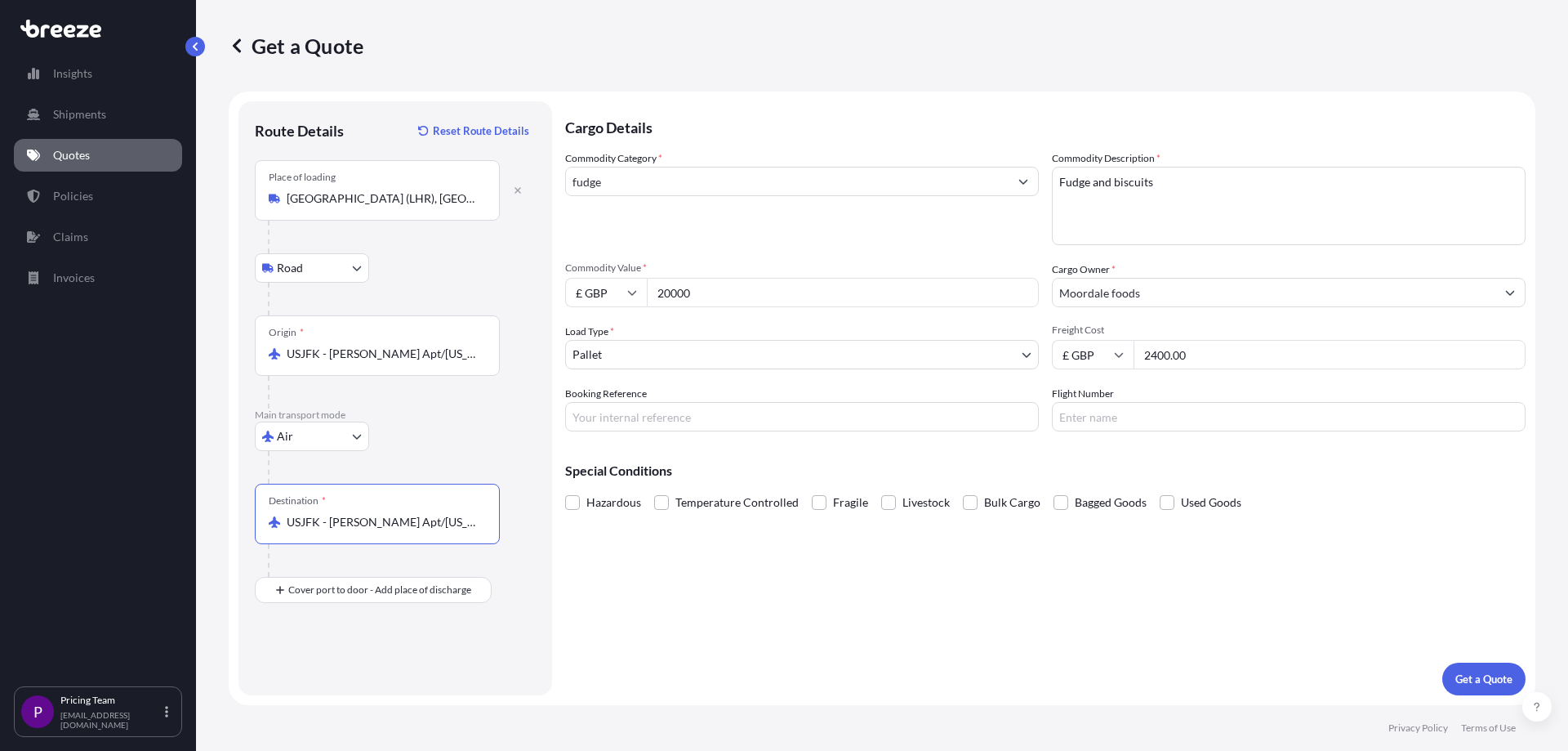
click at [378, 347] on input "USJFK - [PERSON_NAME] Apt/[US_STATE], [GEOGRAPHIC_DATA]" at bounding box center [383, 353] width 193 height 16
drag, startPoint x: 281, startPoint y: 355, endPoint x: 481, endPoint y: 351, distance: 200.0
click at [481, 351] on div "USJFK - [PERSON_NAME] Apt/[US_STATE], [GEOGRAPHIC_DATA]" at bounding box center [377, 353] width 218 height 16
click at [411, 407] on div at bounding box center [384, 392] width 232 height 32
click at [461, 365] on div "Origin * USJFK - [PERSON_NAME] Apt/[US_STATE], [GEOGRAPHIC_DATA]" at bounding box center [377, 346] width 245 height 61
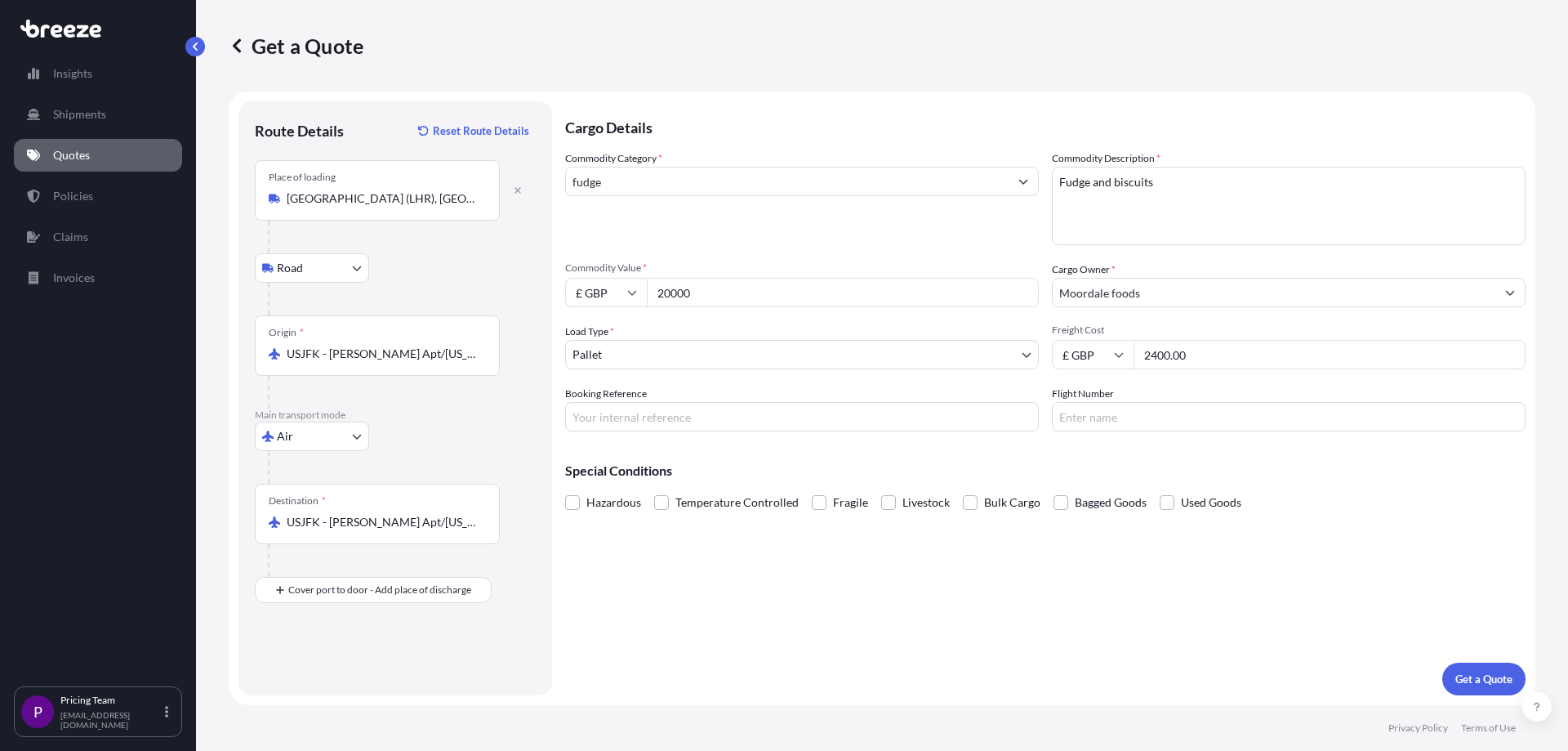
click at [461, 362] on input "USJFK - [PERSON_NAME] Apt/[US_STATE], [GEOGRAPHIC_DATA]" at bounding box center [383, 353] width 193 height 16
drag, startPoint x: 474, startPoint y: 351, endPoint x: 296, endPoint y: 328, distance: 179.5
click at [296, 328] on div "Origin * USJFK - [PERSON_NAME] Apt/[US_STATE], [GEOGRAPHIC_DATA]" at bounding box center [377, 346] width 245 height 61
click at [409, 298] on div at bounding box center [402, 298] width 268 height 32
click at [354, 189] on div "Place of loading [GEOGRAPHIC_DATA] (LHR), [GEOGRAPHIC_DATA], [GEOGRAPHIC_DATA]" at bounding box center [377, 190] width 245 height 61
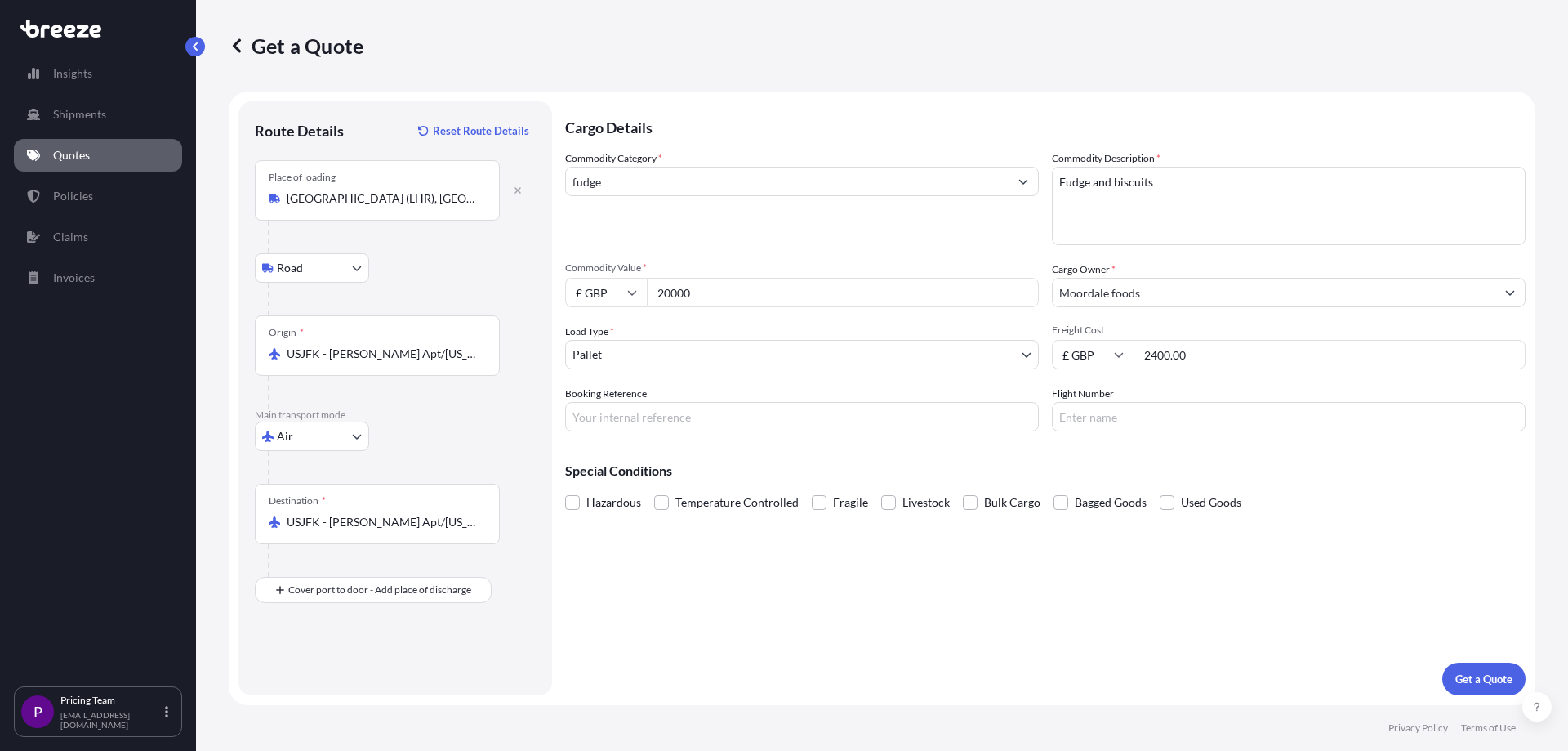
click at [354, 190] on input "[GEOGRAPHIC_DATA] (LHR), [GEOGRAPHIC_DATA], [GEOGRAPHIC_DATA]" at bounding box center [383, 198] width 193 height 16
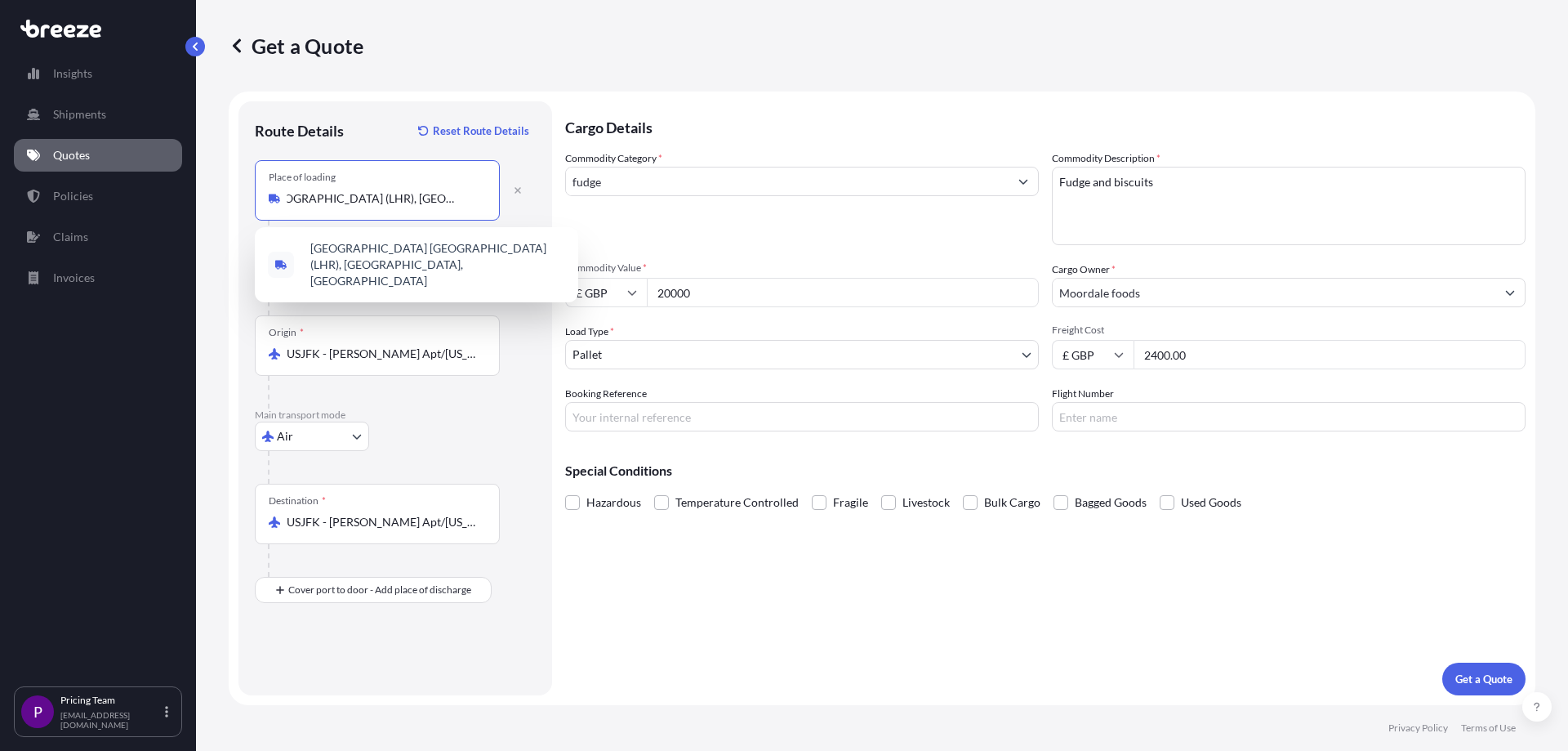
scroll to position [0, 33]
type input "[GEOGRAPHIC_DATA] (LHR), [GEOGRAPHIC_DATA], [GEOGRAPHIC_DATA]"
click at [516, 183] on button "button" at bounding box center [518, 189] width 36 height 26
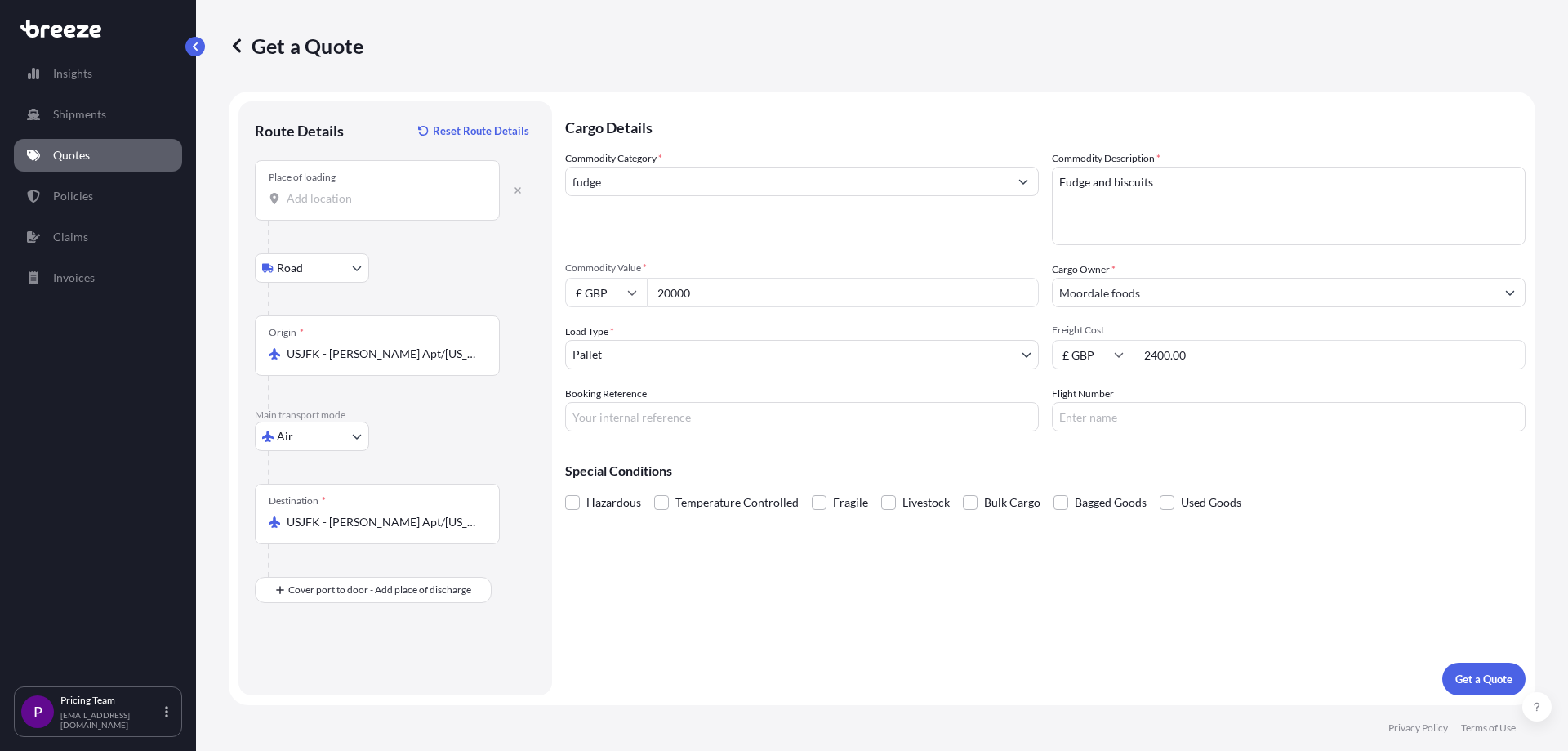
click at [345, 197] on input "Place of loading" at bounding box center [383, 198] width 193 height 16
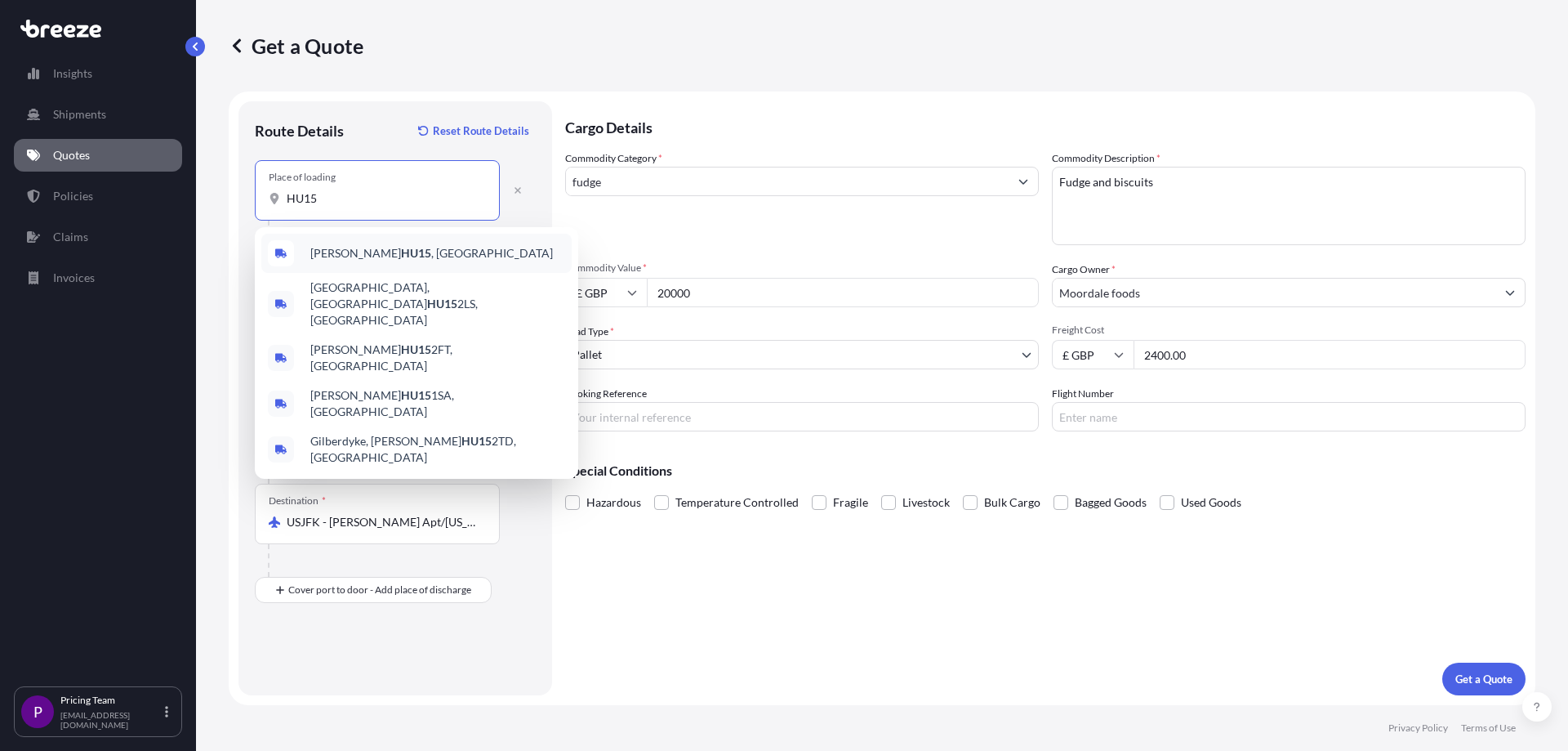
click at [342, 263] on div "[PERSON_NAME] HU15 , [GEOGRAPHIC_DATA]" at bounding box center [416, 253] width 310 height 39
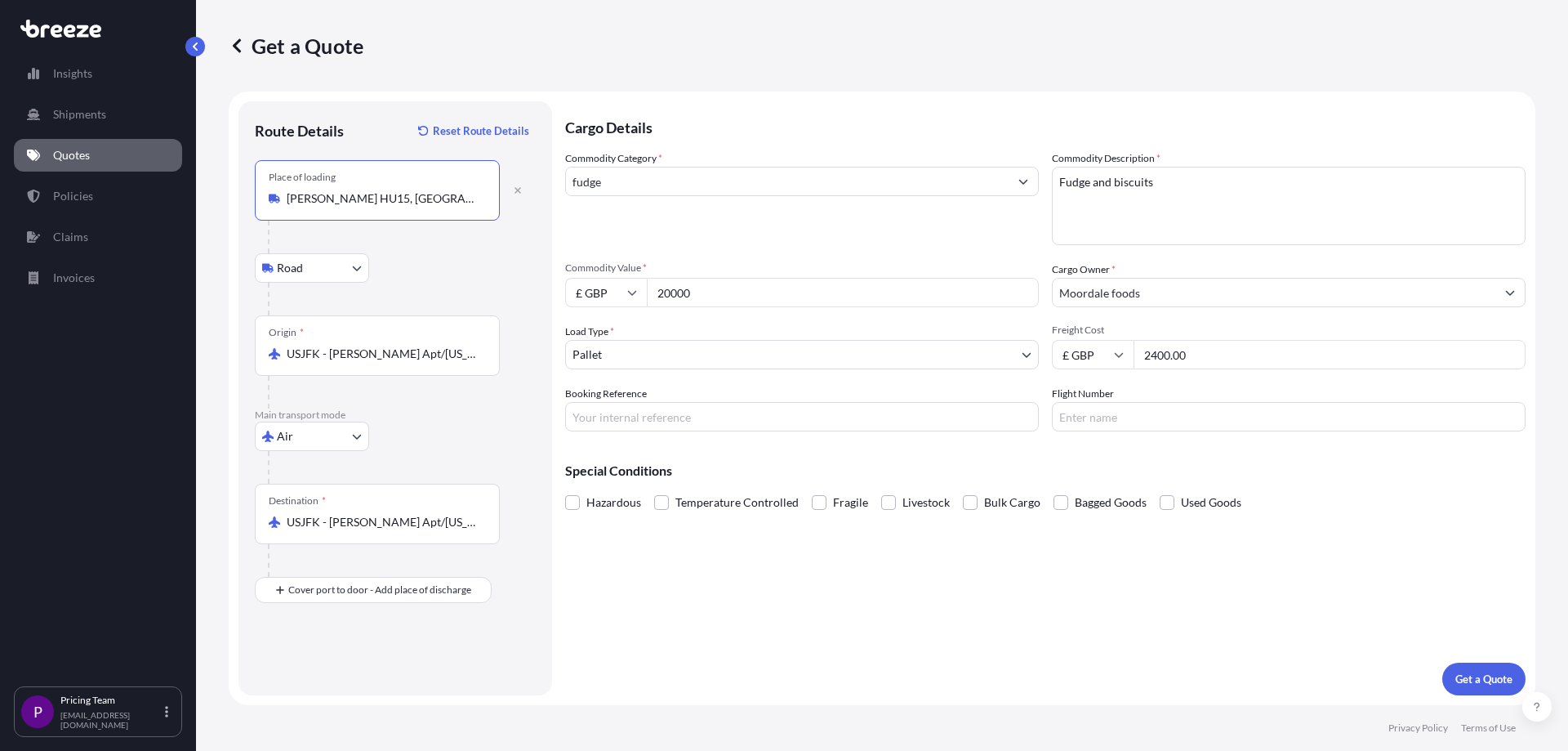
type input "[PERSON_NAME] HU15, [GEOGRAPHIC_DATA]"
click at [353, 362] on div "Origin * USJFK - [PERSON_NAME] Apt/[US_STATE], [GEOGRAPHIC_DATA]" at bounding box center [377, 346] width 245 height 61
click at [353, 362] on input "USJFK - [PERSON_NAME] Apt/[US_STATE], [GEOGRAPHIC_DATA]" at bounding box center [383, 353] width 193 height 16
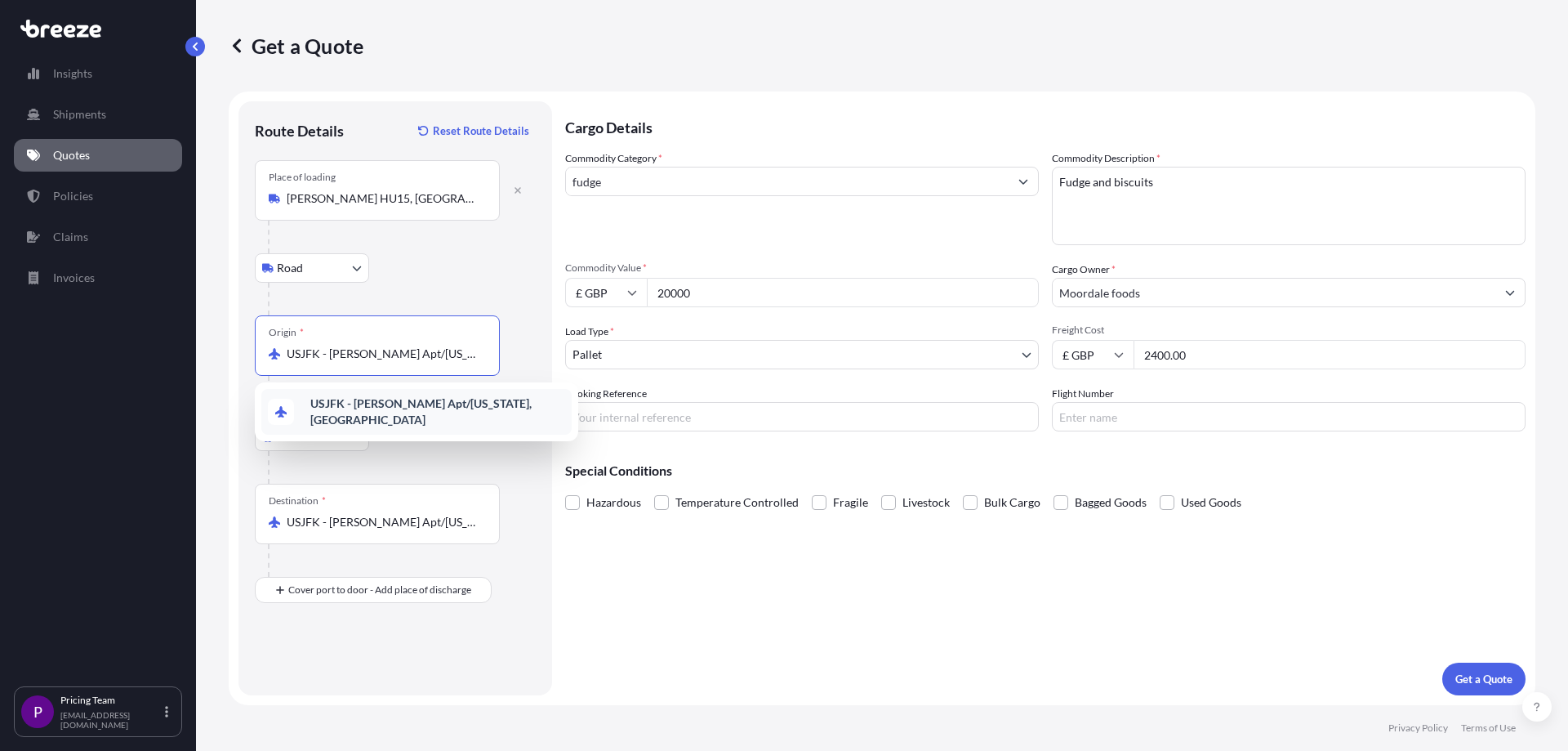
drag, startPoint x: 470, startPoint y: 359, endPoint x: 310, endPoint y: 352, distance: 160.2
click at [310, 352] on input "USJFK - [PERSON_NAME] Apt/[US_STATE], [GEOGRAPHIC_DATA]" at bounding box center [383, 353] width 193 height 16
type input "s"
click at [514, 454] on div at bounding box center [402, 467] width 268 height 32
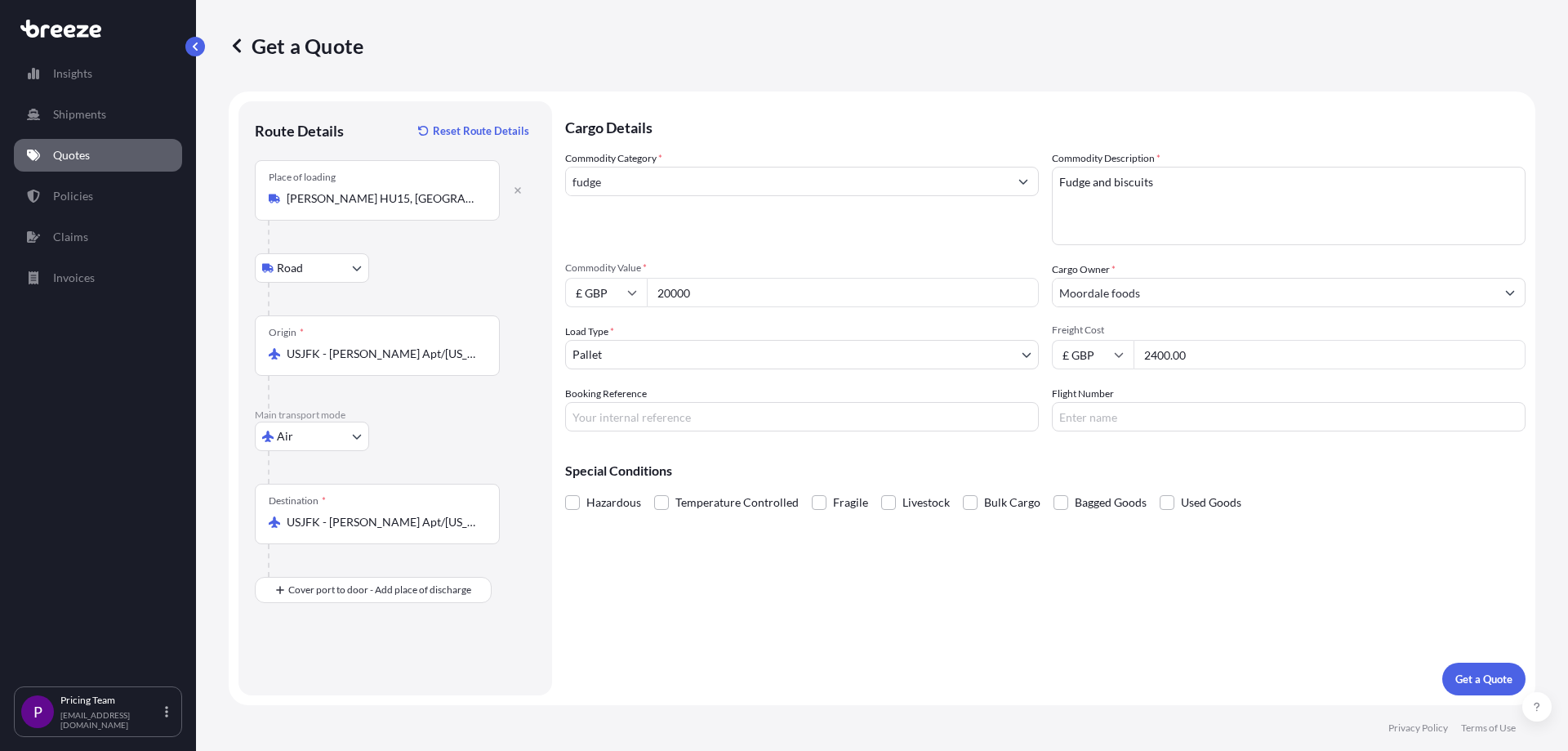
click at [297, 363] on div "Origin * USJFK - [PERSON_NAME] Apt/[US_STATE], [GEOGRAPHIC_DATA]" at bounding box center [377, 346] width 245 height 61
click at [297, 362] on input "USJFK - [PERSON_NAME] Apt/[US_STATE], [GEOGRAPHIC_DATA]" at bounding box center [383, 353] width 193 height 16
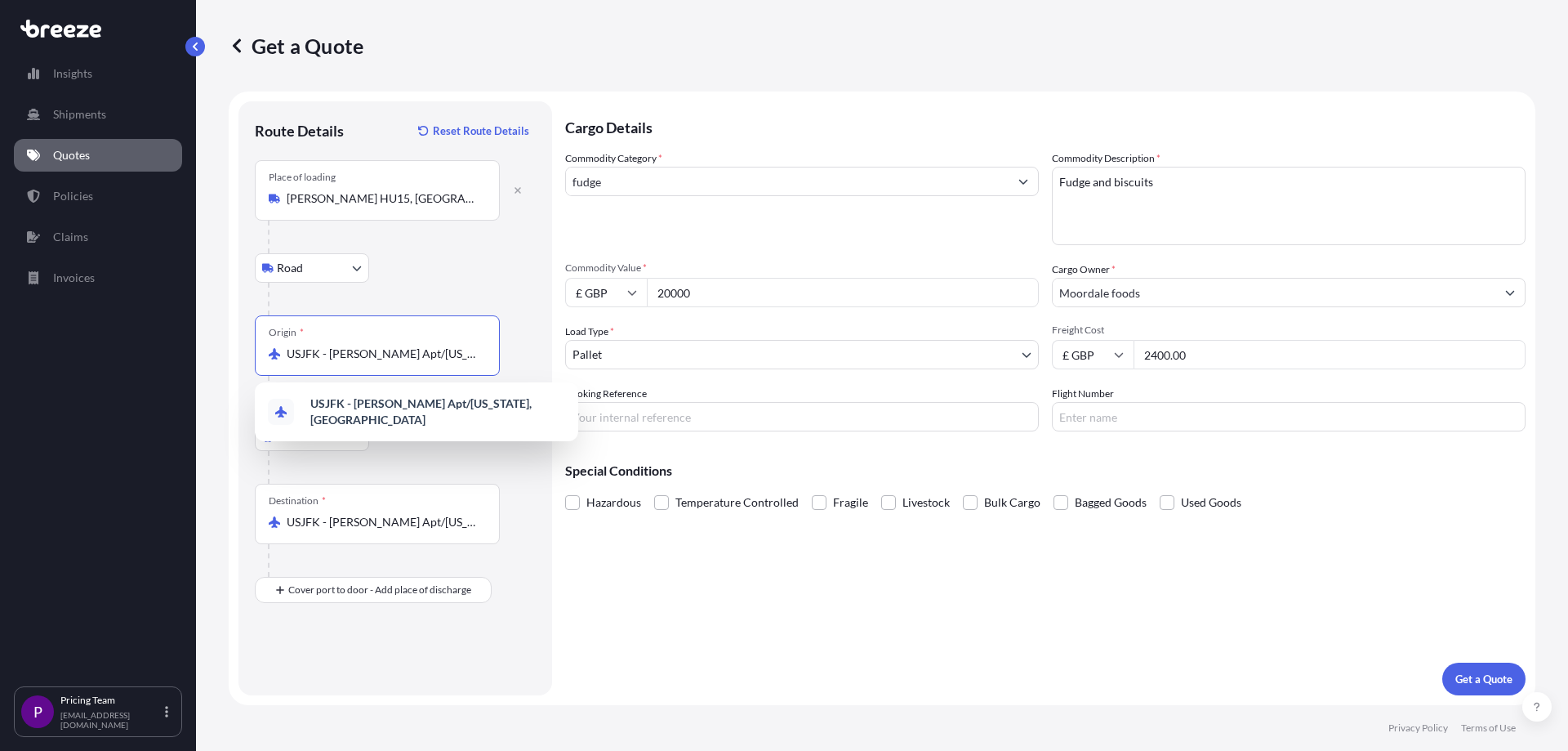
scroll to position [0, 77]
drag, startPoint x: 294, startPoint y: 355, endPoint x: 548, endPoint y: 351, distance: 254.0
click at [548, 351] on div "Route Details Reset Route Details Place of loading [PERSON_NAME][GEOGRAPHIC_DAT…" at bounding box center [395, 398] width 314 height 594
type input "U"
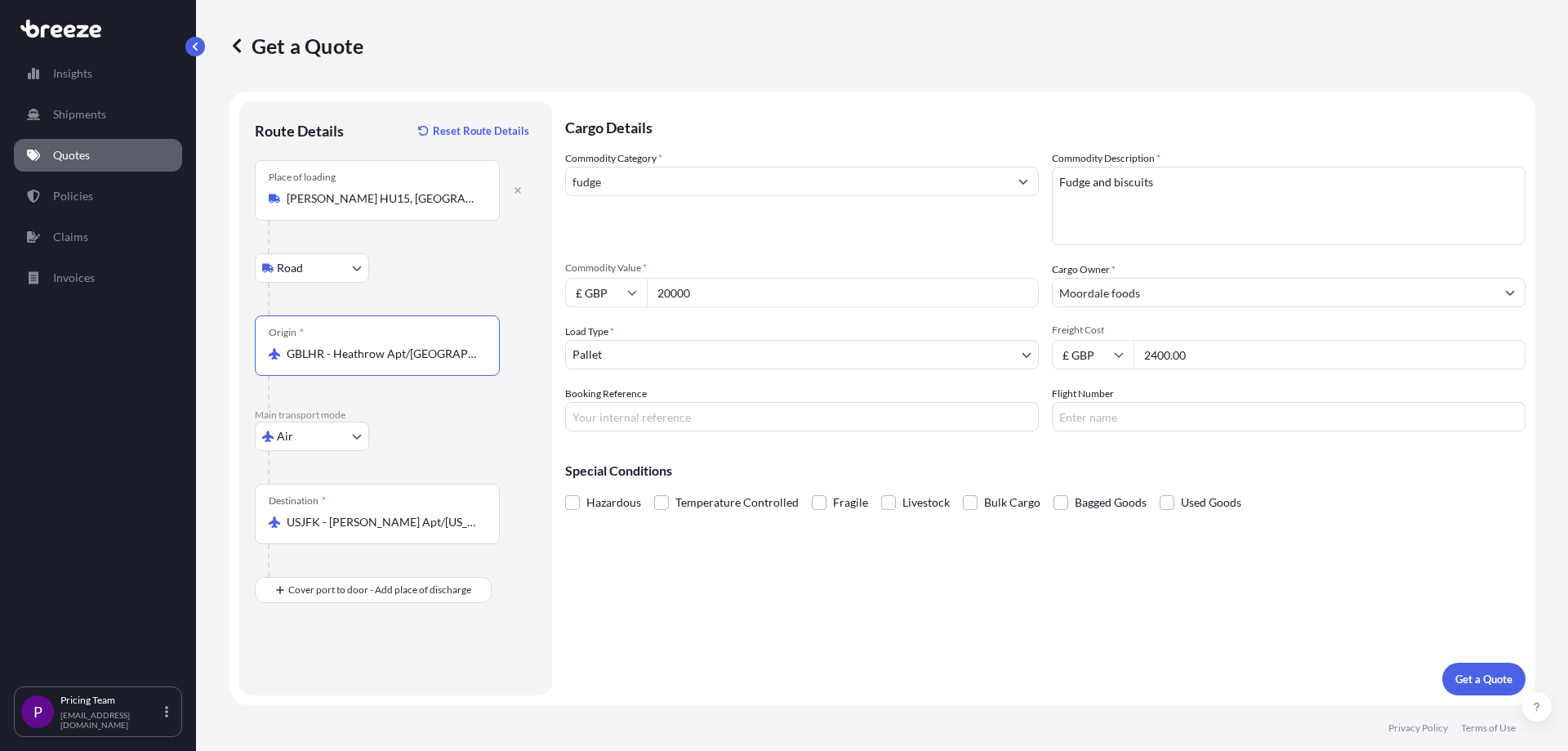
type input "GBLHR - Heathrow Apt/[GEOGRAPHIC_DATA], [GEOGRAPHIC_DATA]"
click at [759, 641] on div "Cargo Details Commodity Category * fudge Commodity Description * Fudge and bisc…" at bounding box center [1045, 398] width 960 height 594
click at [704, 355] on body "Insights Shipments Quotes Policies Claims Invoices P Pricing Team [EMAIL_ADDRES…" at bounding box center [784, 376] width 1568 height 751
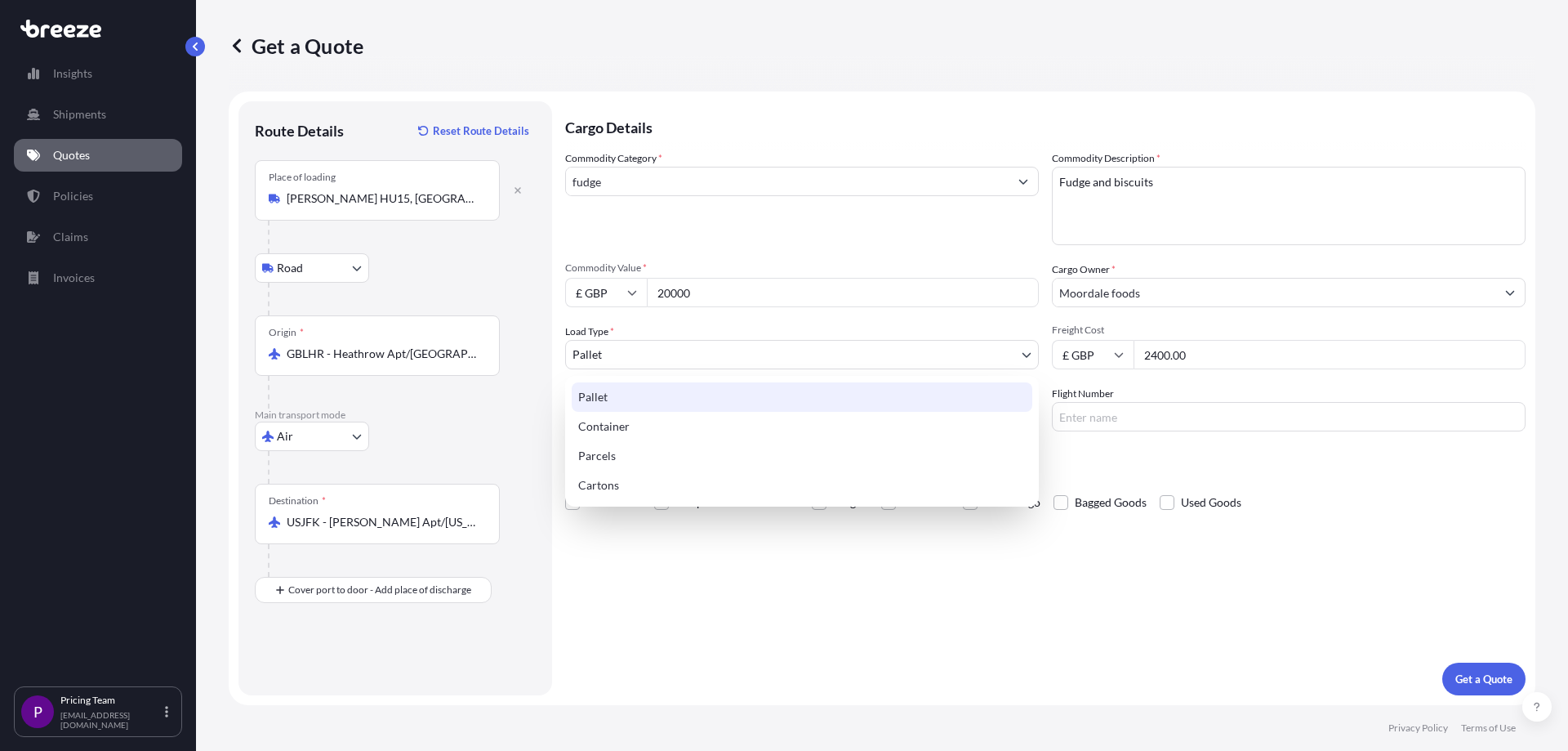
click at [616, 393] on div "Pallet" at bounding box center [801, 396] width 461 height 29
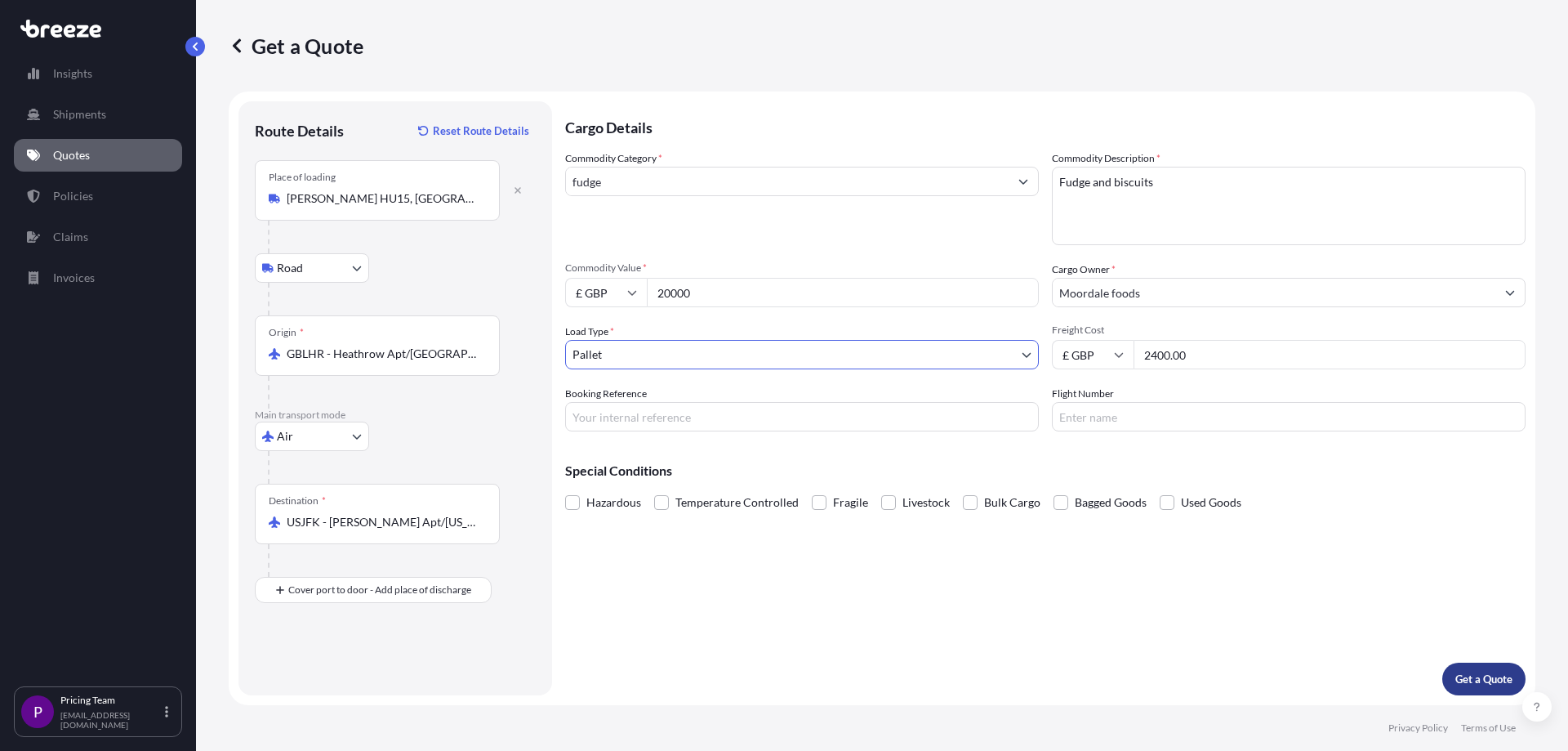
click at [1464, 683] on p "Get a Quote" at bounding box center [1483, 678] width 57 height 16
click at [728, 183] on input "fudge" at bounding box center [787, 181] width 443 height 29
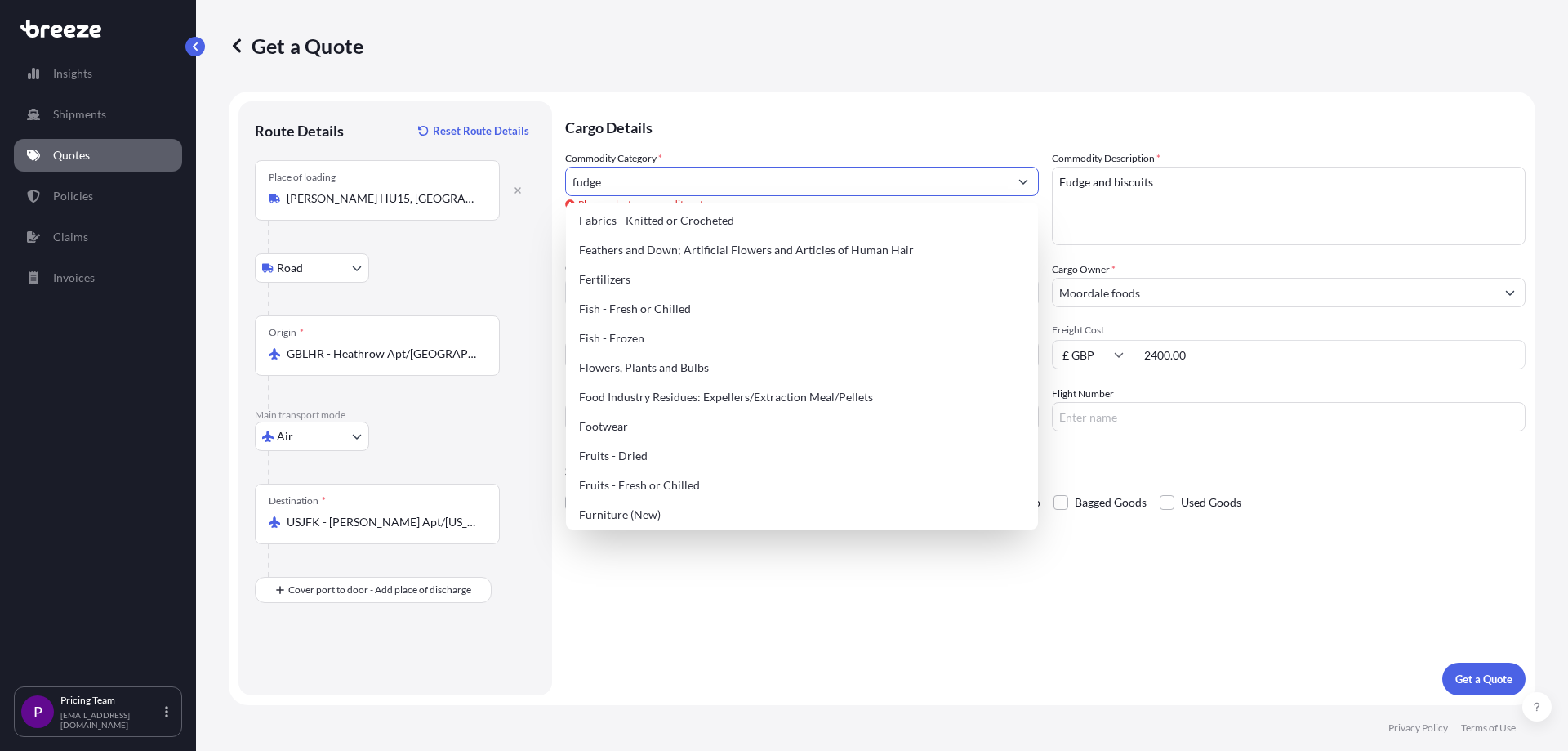
scroll to position [1389, 0]
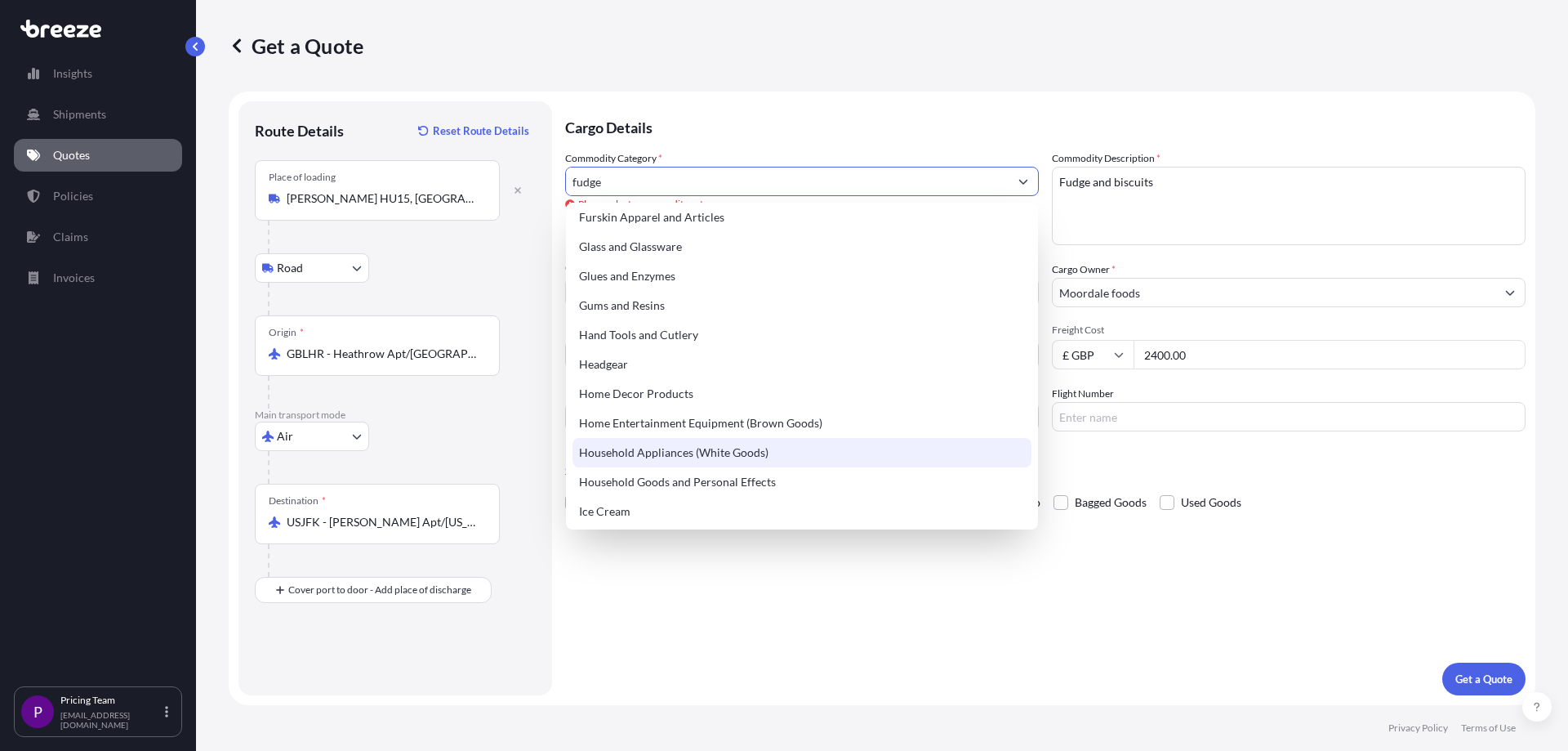
click at [735, 513] on div "Ice Cream" at bounding box center [801, 510] width 459 height 29
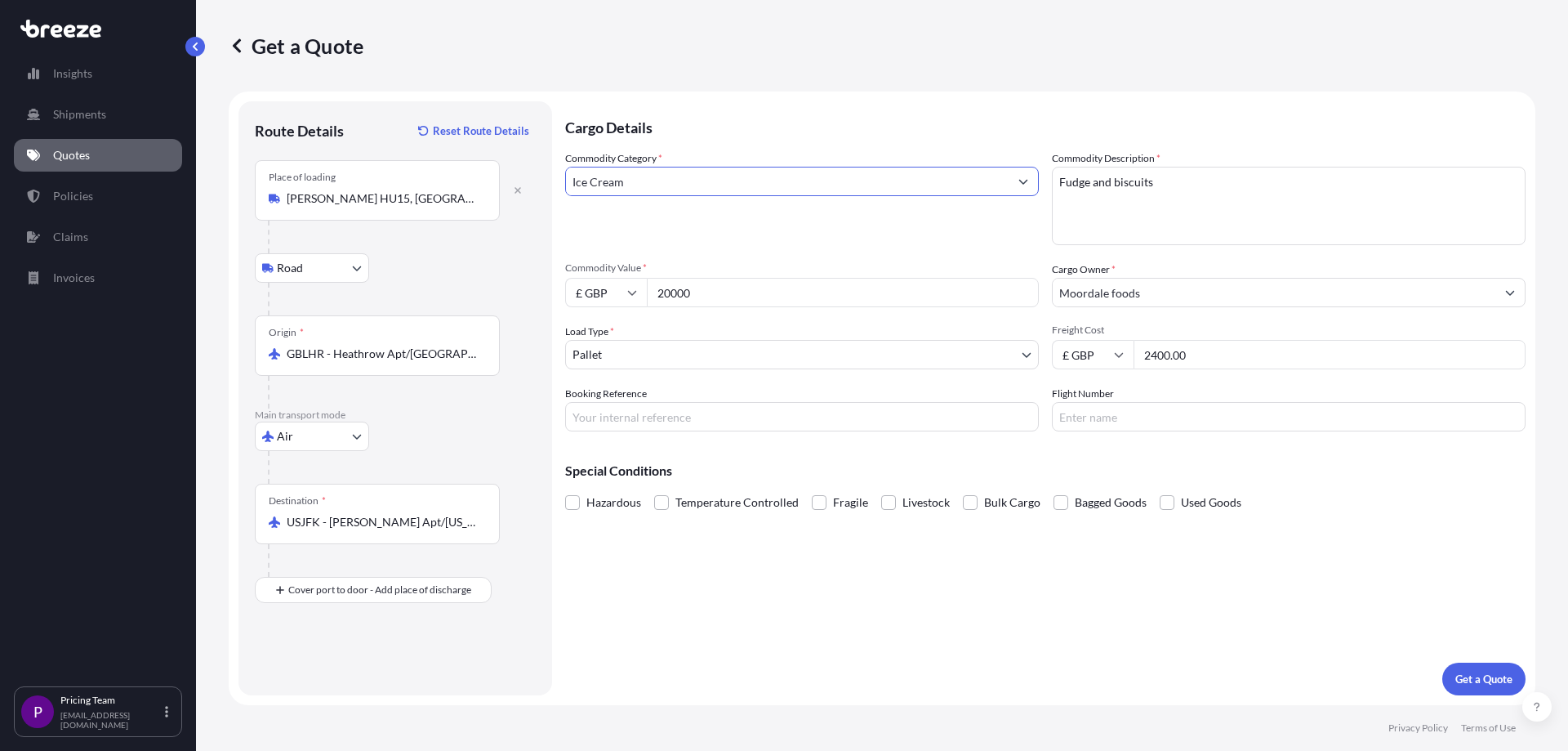
click at [1018, 177] on button "Show suggestions" at bounding box center [1023, 181] width 29 height 29
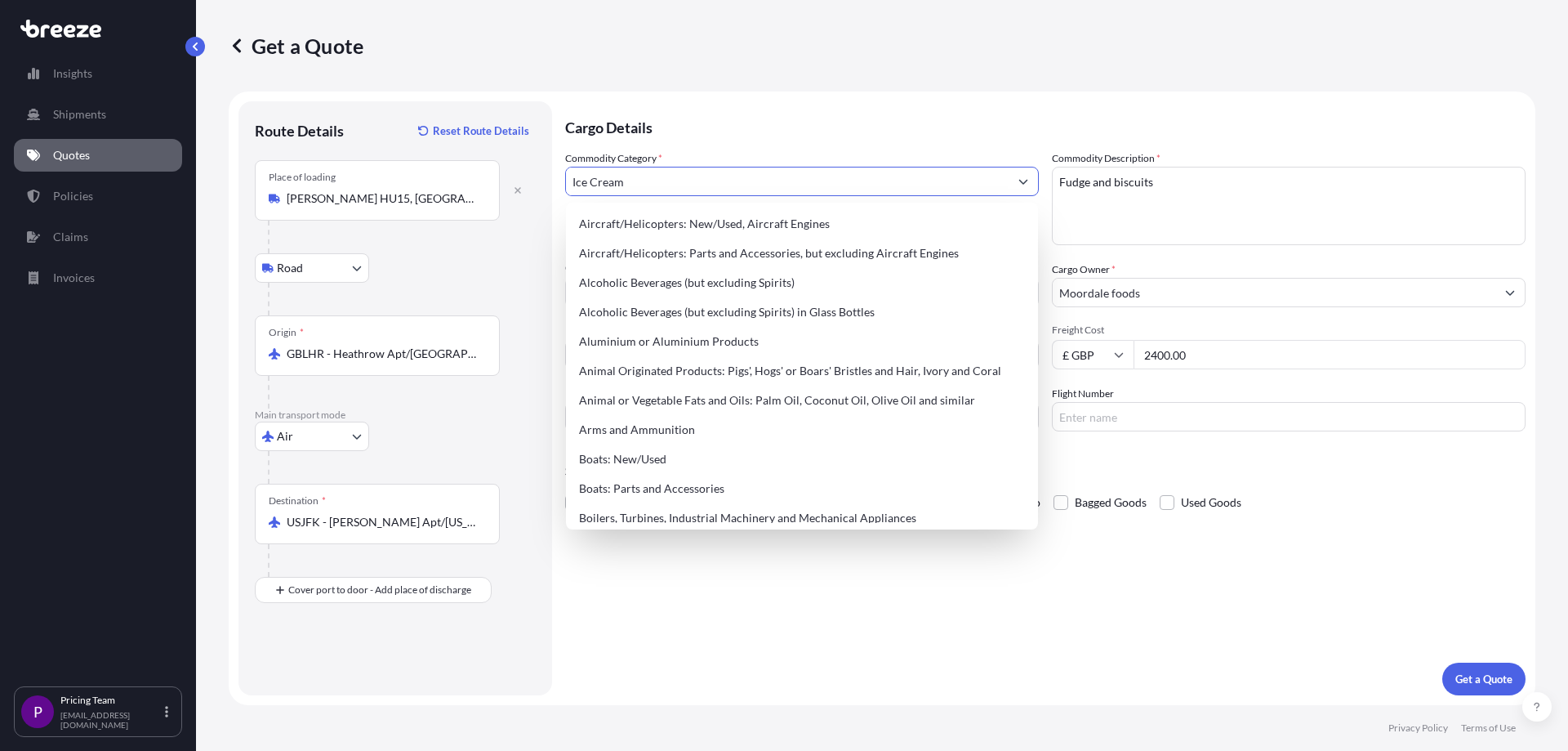
drag, startPoint x: 658, startPoint y: 185, endPoint x: 312, endPoint y: 148, distance: 348.0
click at [312, 148] on form "Route Details Reset Route Details Place of loading [PERSON_NAME][GEOGRAPHIC_DAT…" at bounding box center [882, 397] width 1307 height 613
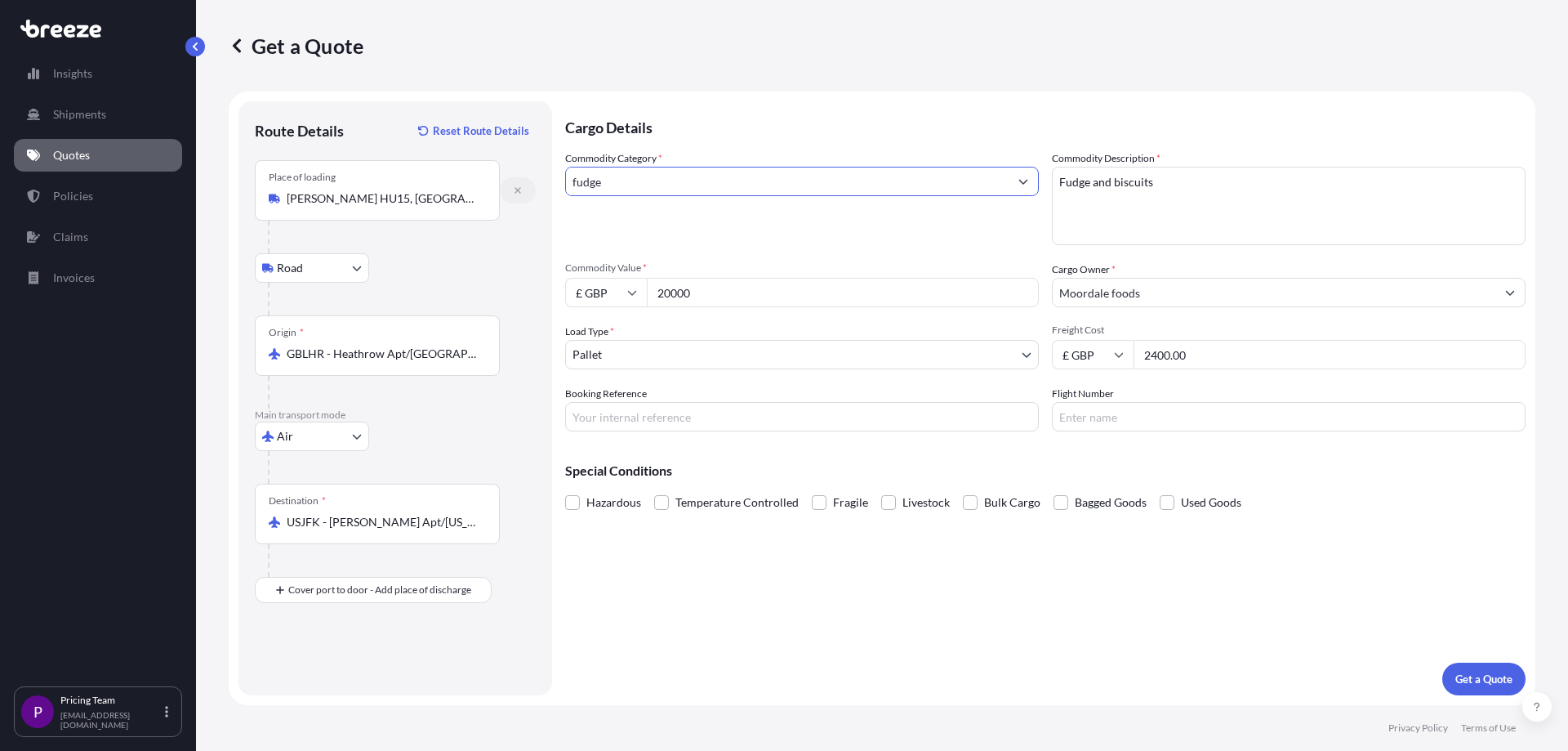
drag, startPoint x: 613, startPoint y: 185, endPoint x: 519, endPoint y: 178, distance: 94.3
click at [519, 178] on form "Route Details Reset Route Details Place of loading [PERSON_NAME][GEOGRAPHIC_DAT…" at bounding box center [882, 397] width 1307 height 613
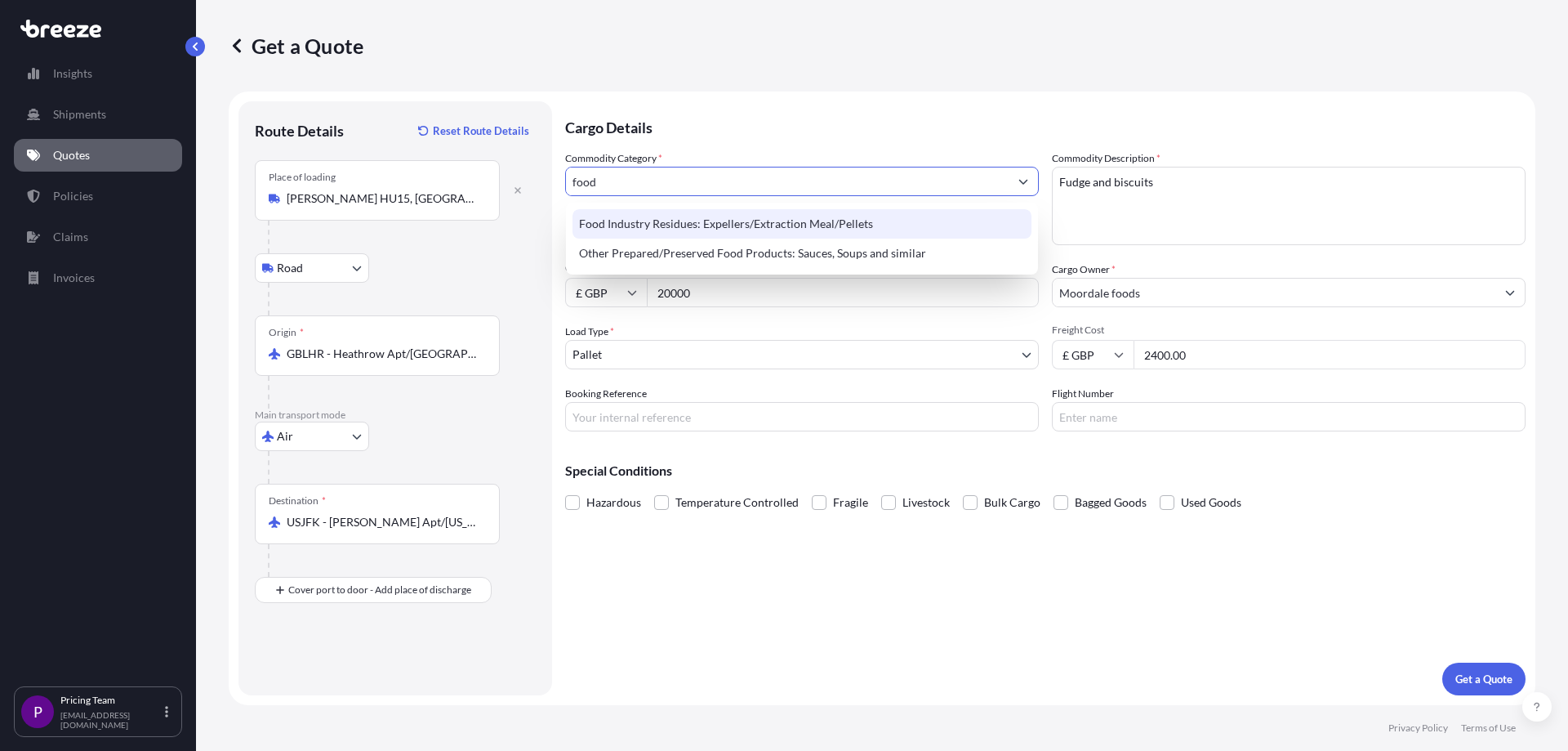
click at [721, 230] on div "Food Industry Residues: Expellers/Extraction Meal/Pellets" at bounding box center [801, 223] width 459 height 29
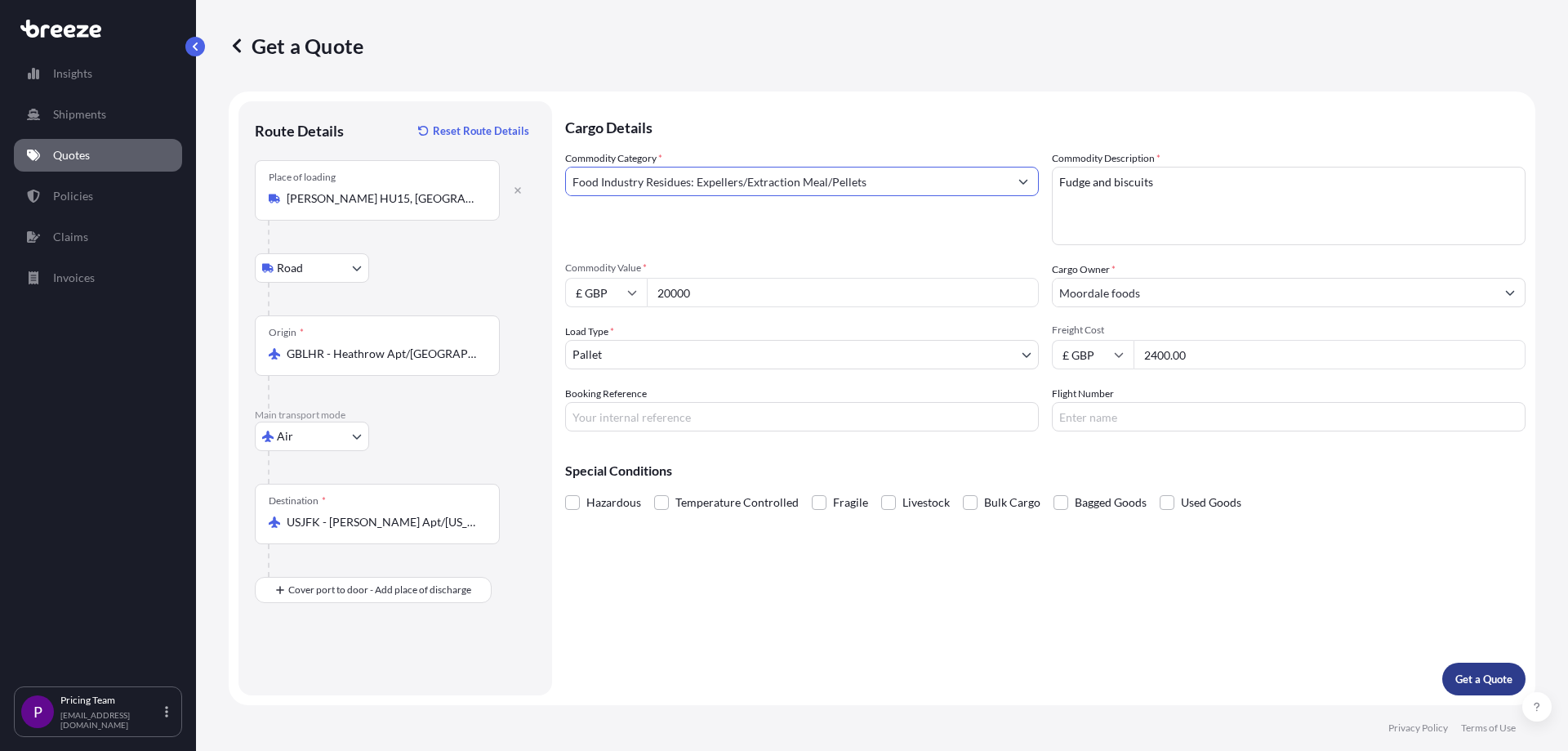
type input "Food Industry Residues: Expellers/Extraction Meal/Pellets"
click at [1482, 678] on p "Get a Quote" at bounding box center [1483, 678] width 57 height 16
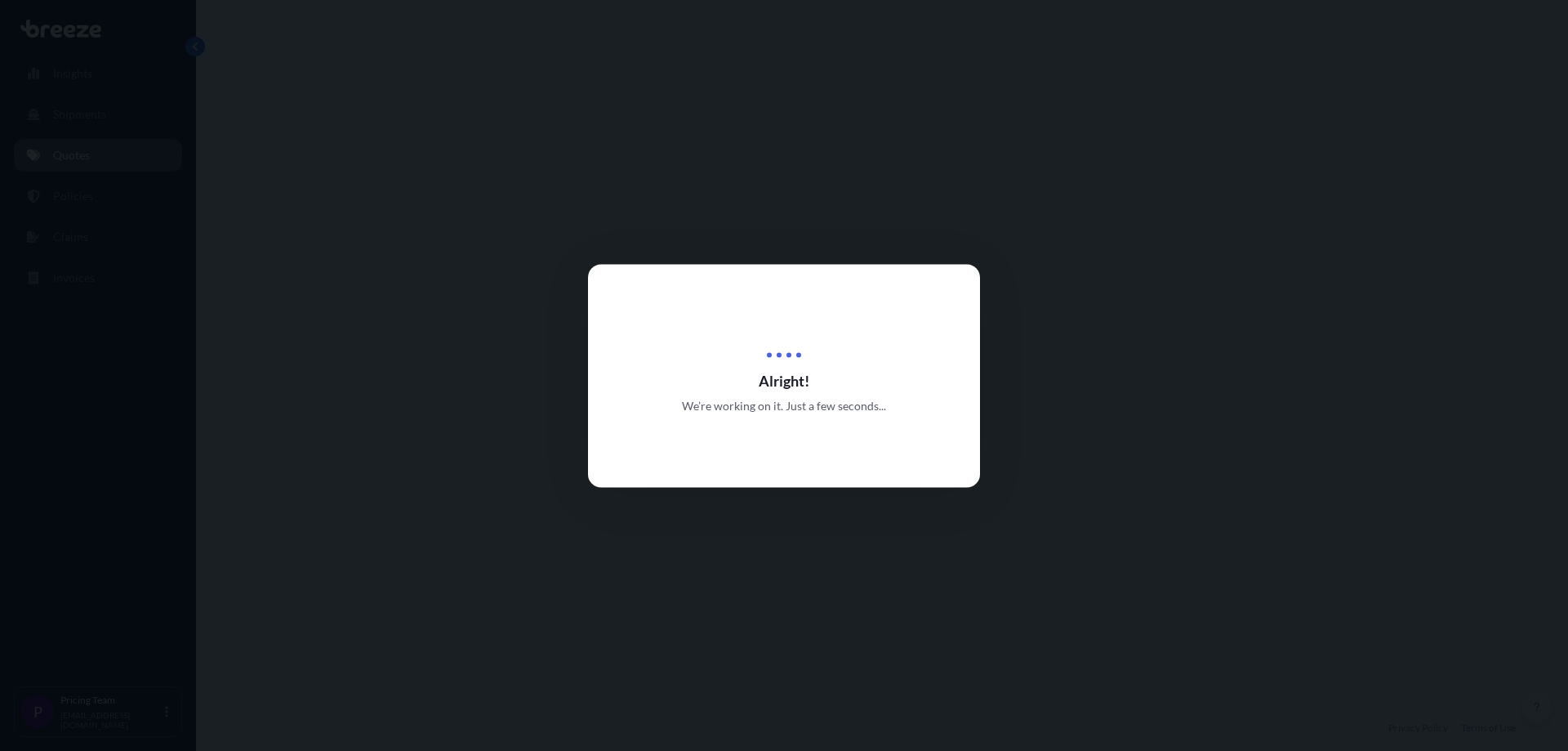
select select "Road"
select select "Air"
select select "1"
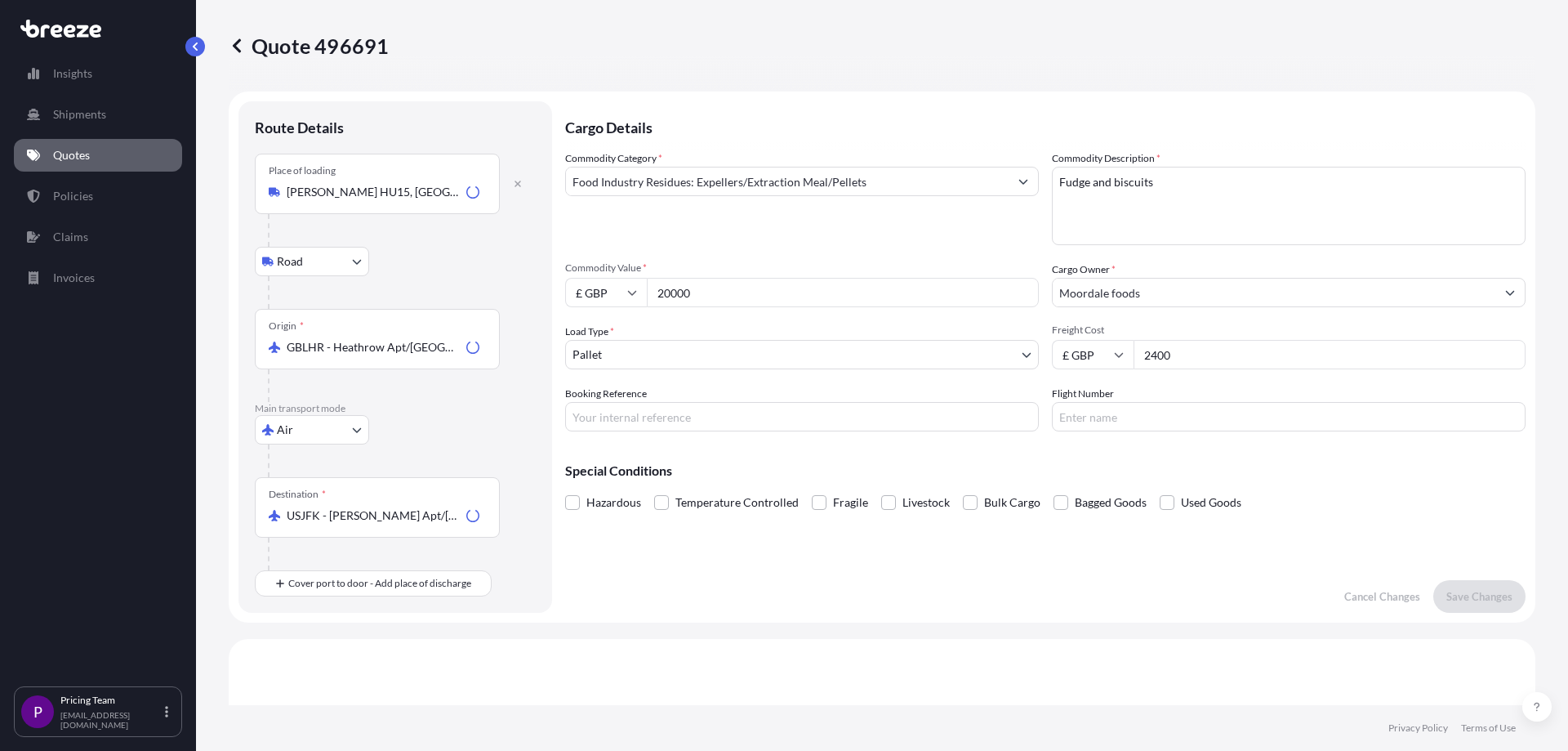
scroll to position [557, 0]
